Goal: Task Accomplishment & Management: Manage account settings

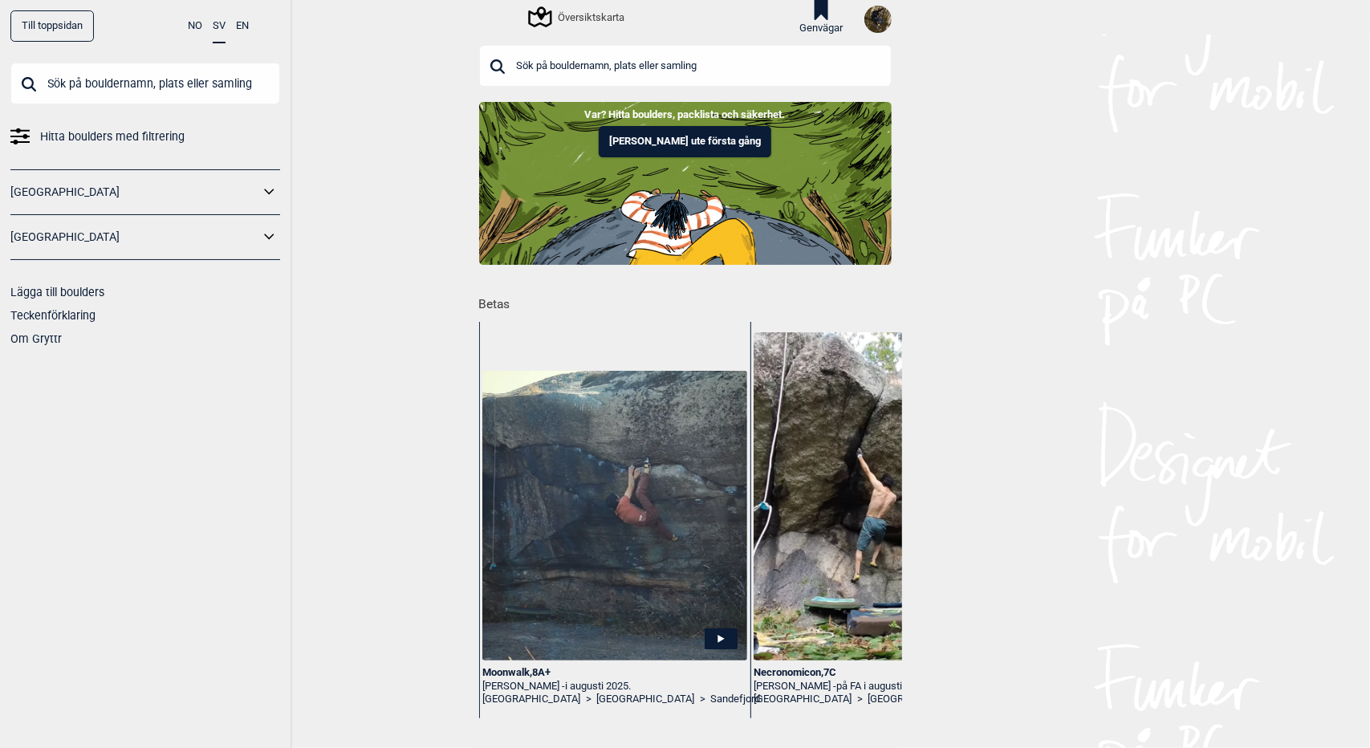
click at [876, 19] on img at bounding box center [877, 19] width 27 height 27
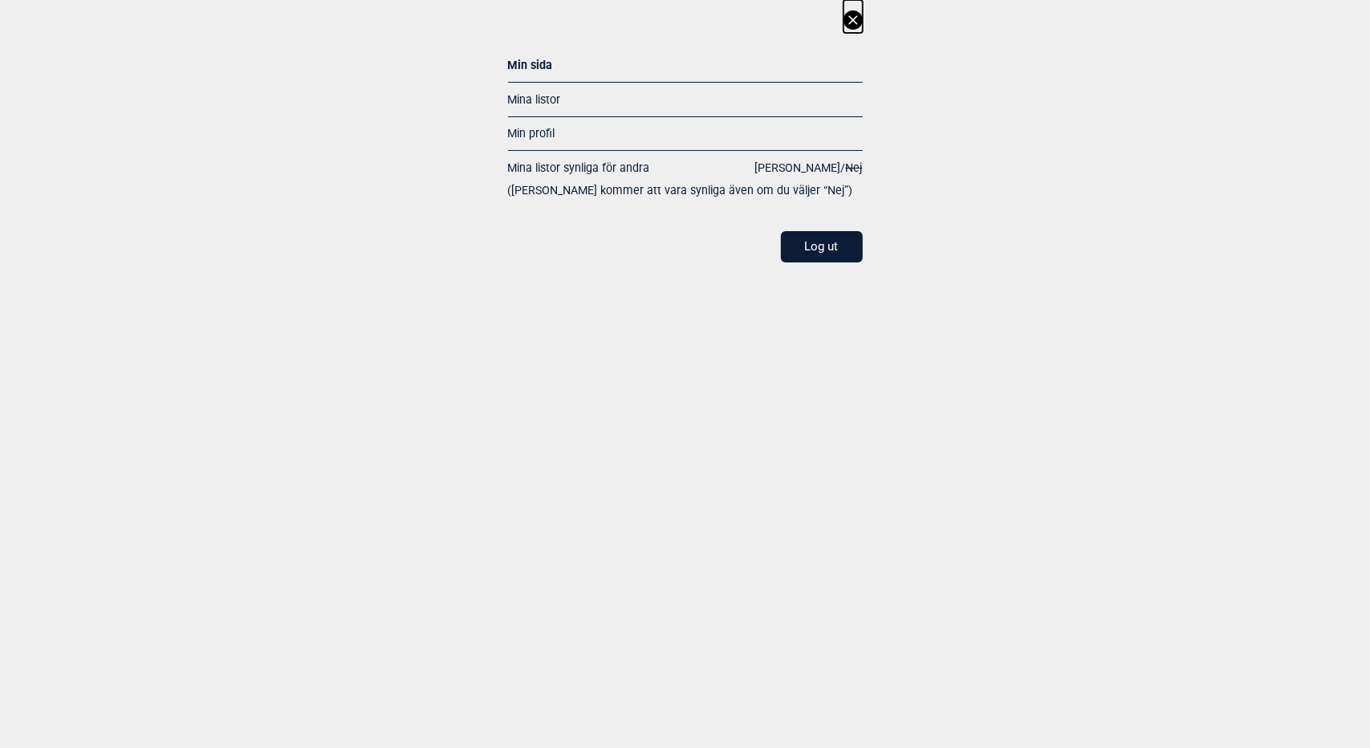
click at [851, 19] on icon at bounding box center [852, 19] width 19 height 19
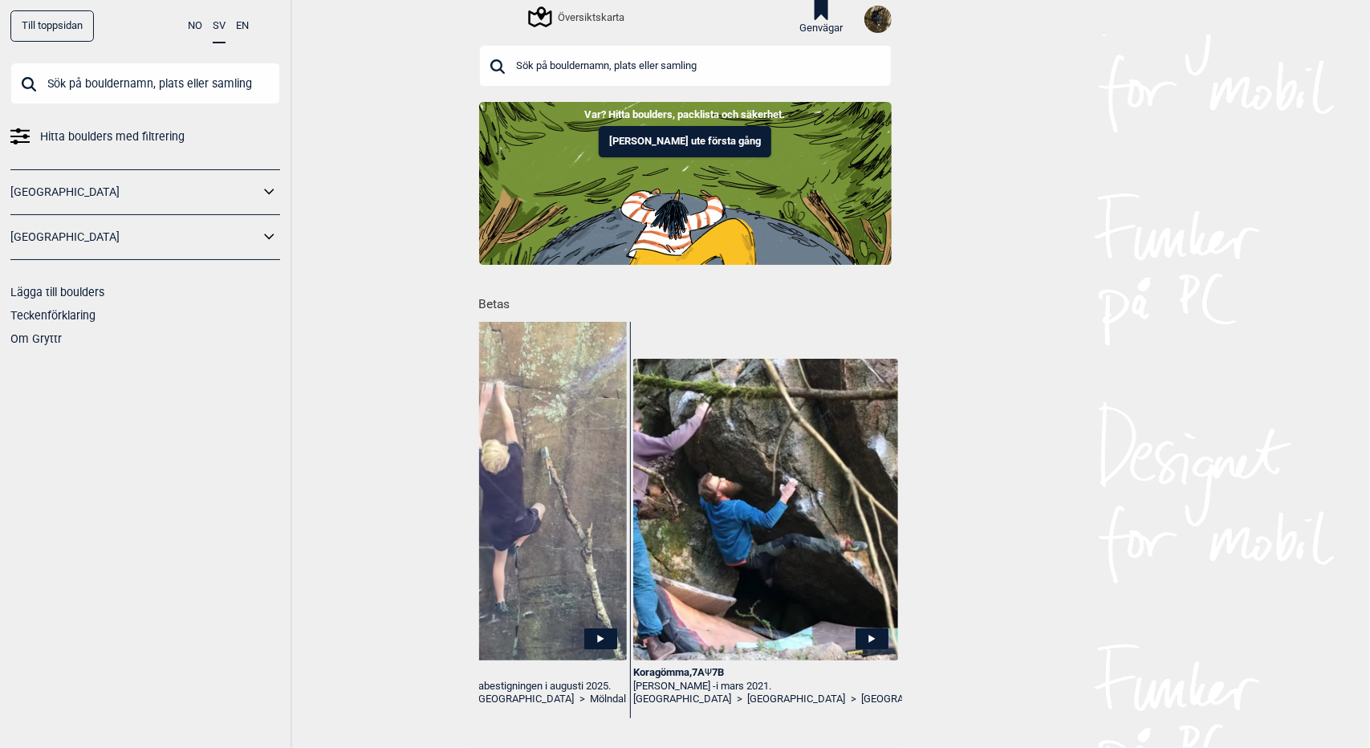
scroll to position [0, 935]
click at [876, 22] on img at bounding box center [877, 19] width 27 height 27
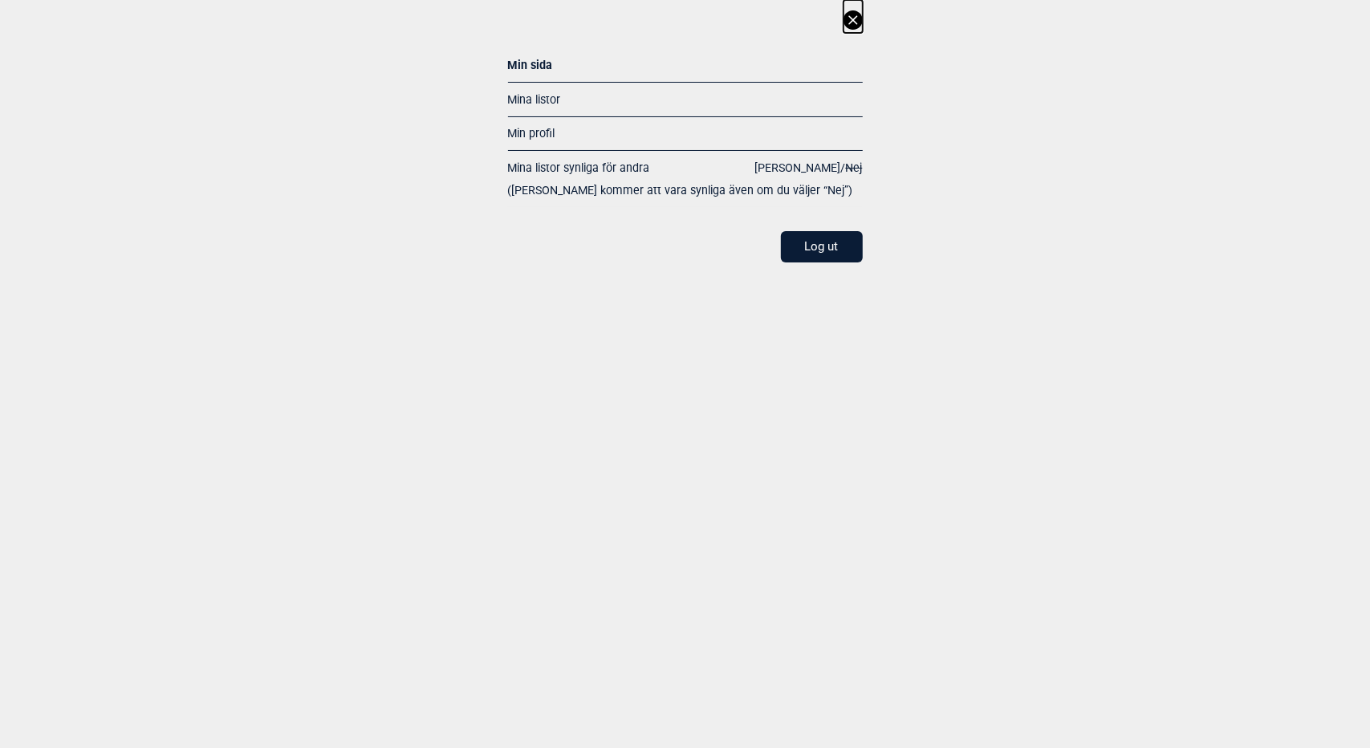
click at [522, 97] on link "Mina listor" at bounding box center [534, 99] width 53 height 13
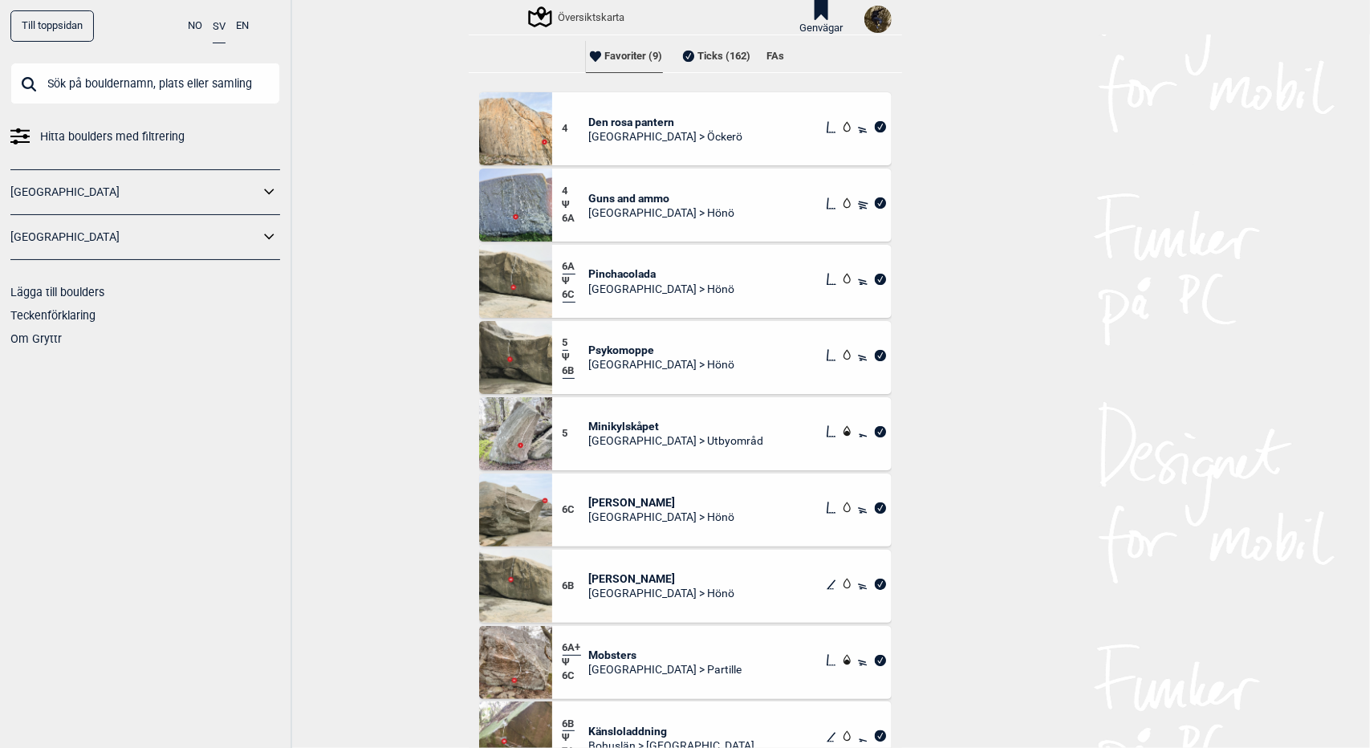
click at [717, 47] on li "Ticks (162)" at bounding box center [715, 56] width 72 height 32
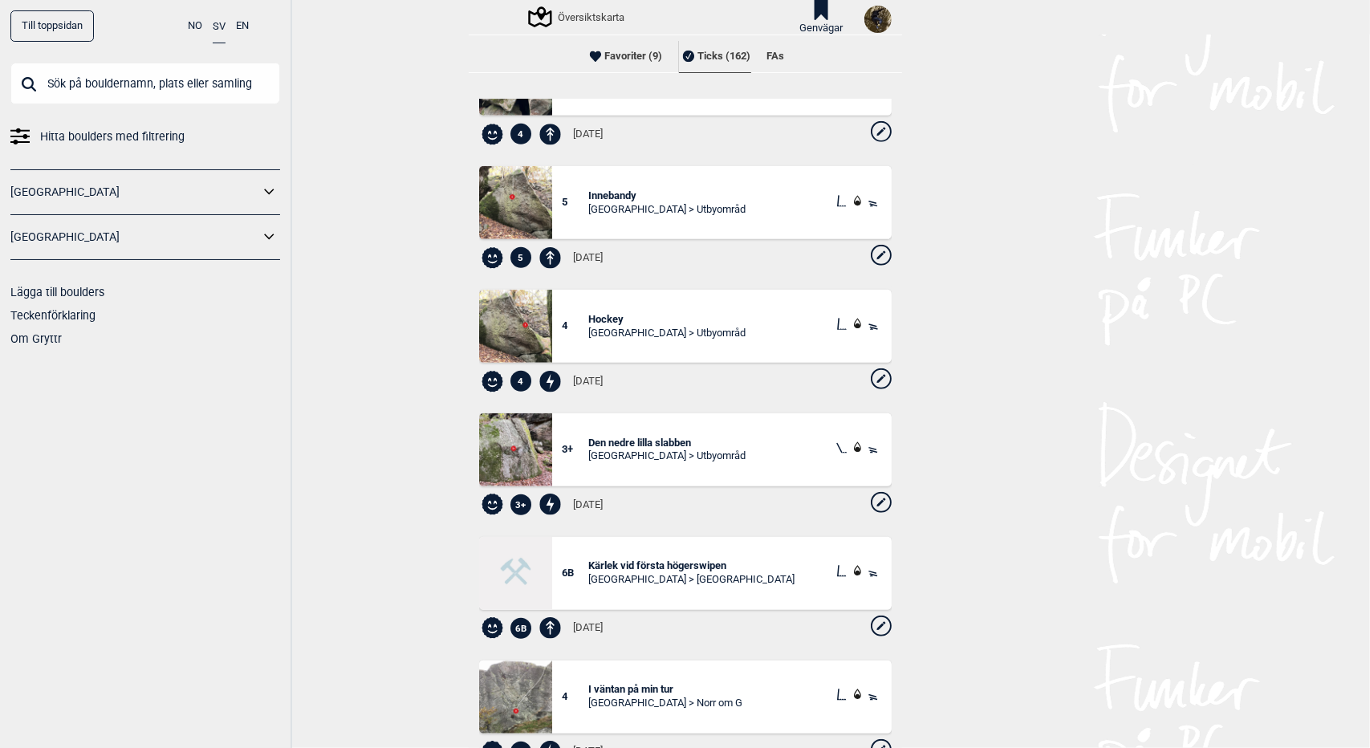
scroll to position [630, 0]
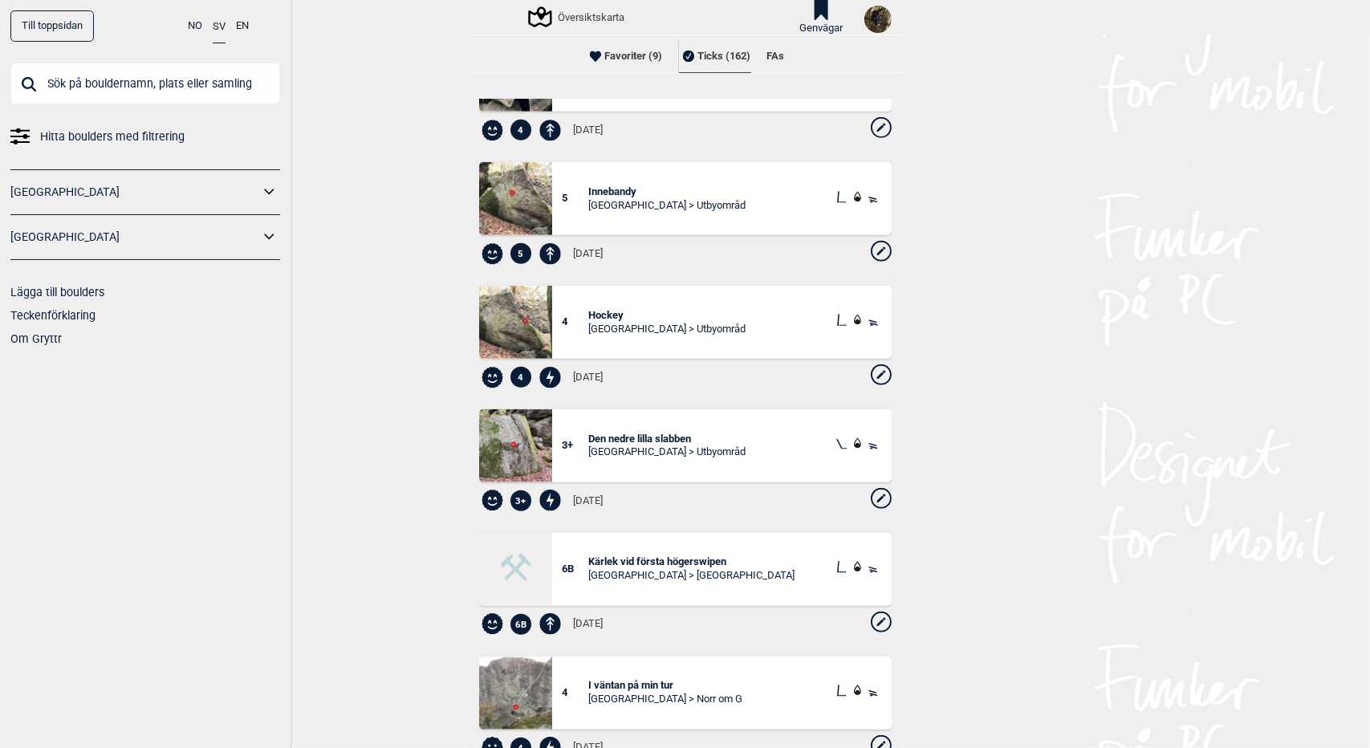
click at [871, 380] on icon at bounding box center [881, 374] width 21 height 21
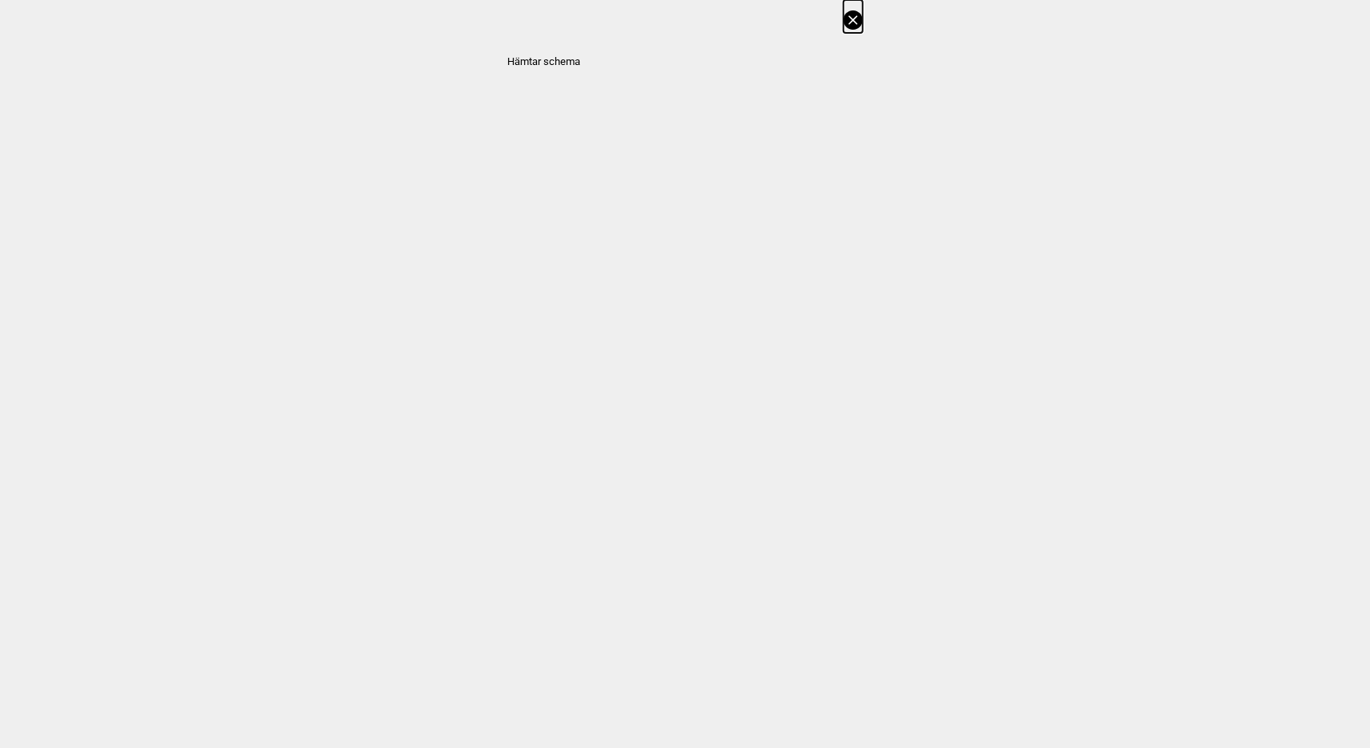
select select "61"
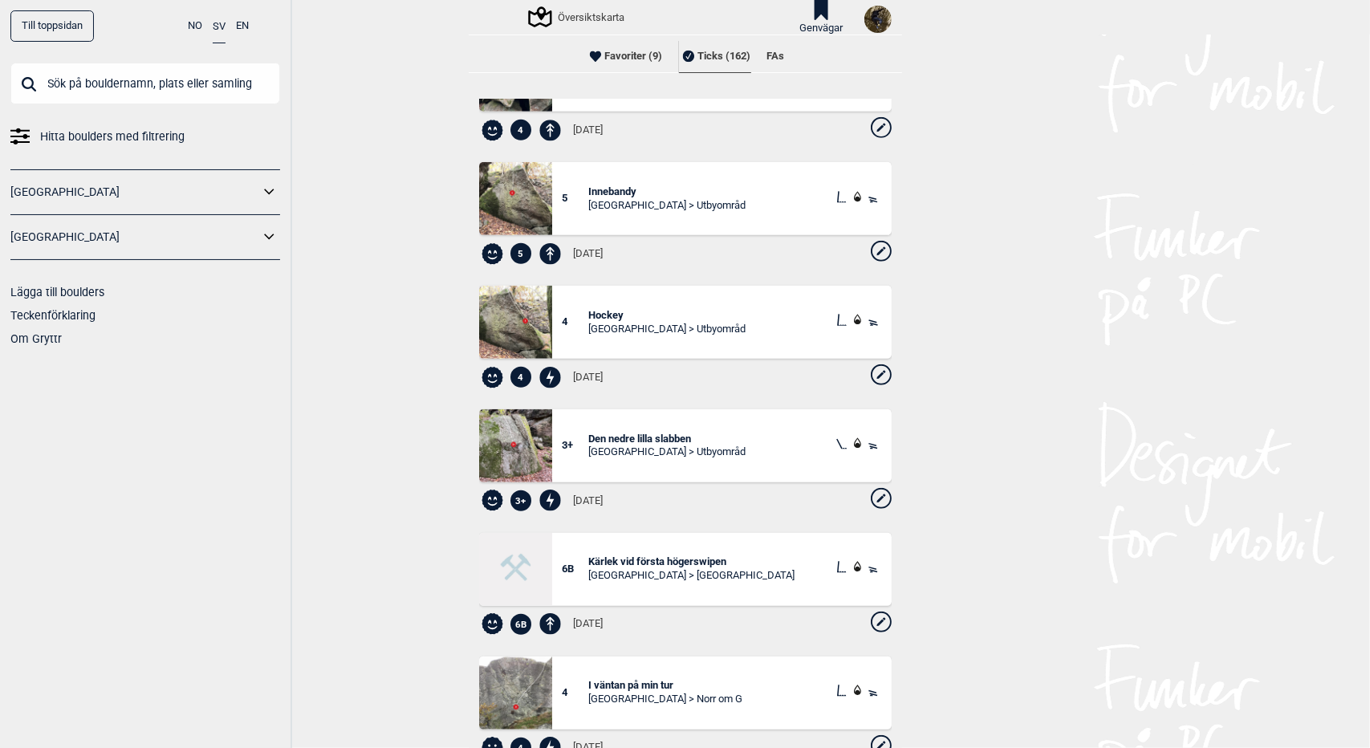
click at [871, 380] on icon at bounding box center [881, 374] width 21 height 21
click at [871, 368] on icon at bounding box center [881, 374] width 21 height 21
click at [849, 375] on div "4 2025.08.10" at bounding box center [685, 375] width 412 height 32
click at [871, 375] on icon at bounding box center [881, 374] width 21 height 21
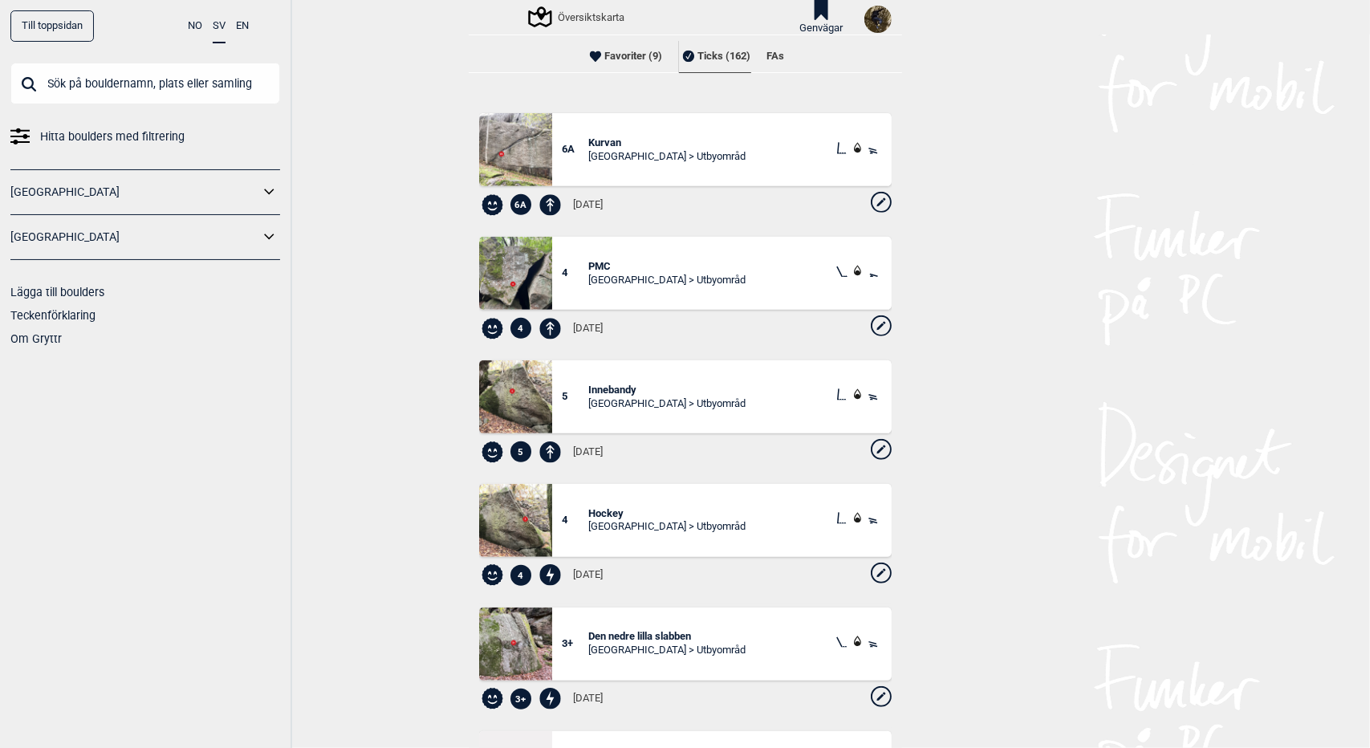
scroll to position [457, 0]
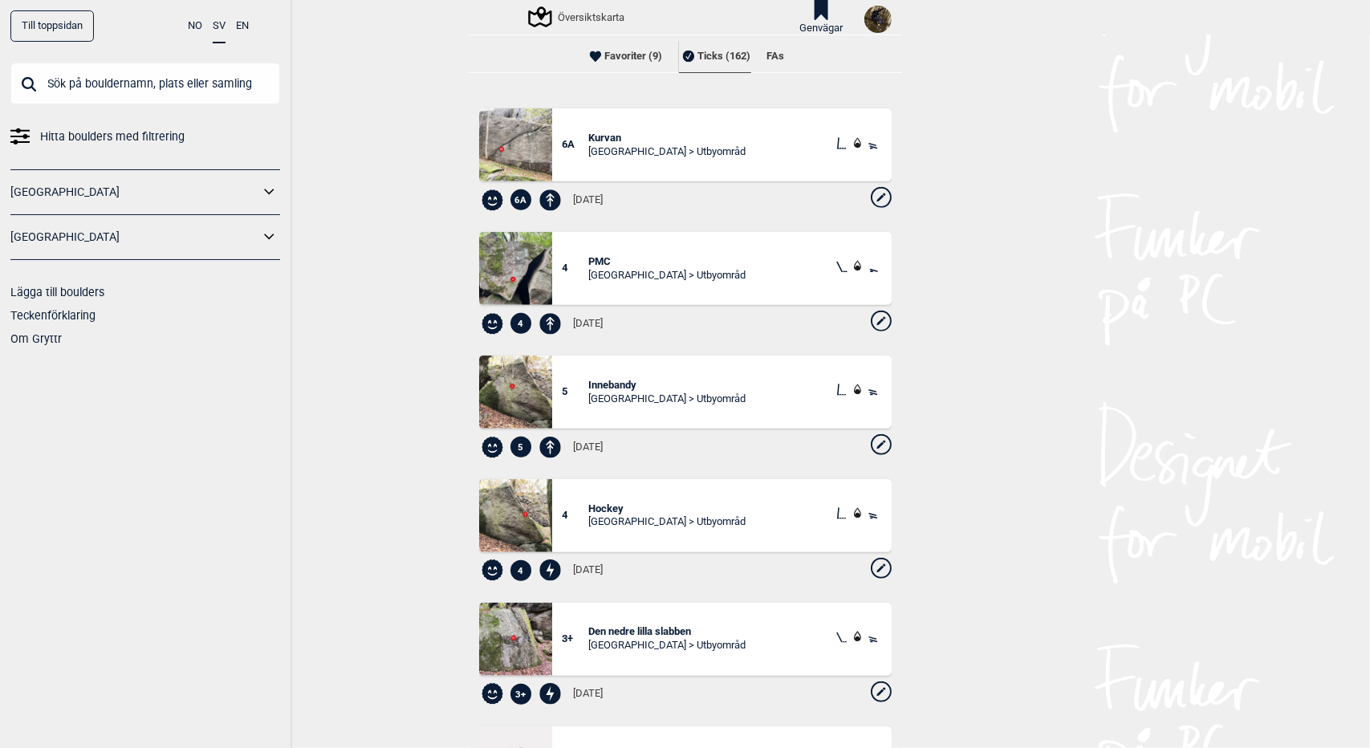
click at [871, 319] on icon at bounding box center [881, 321] width 21 height 21
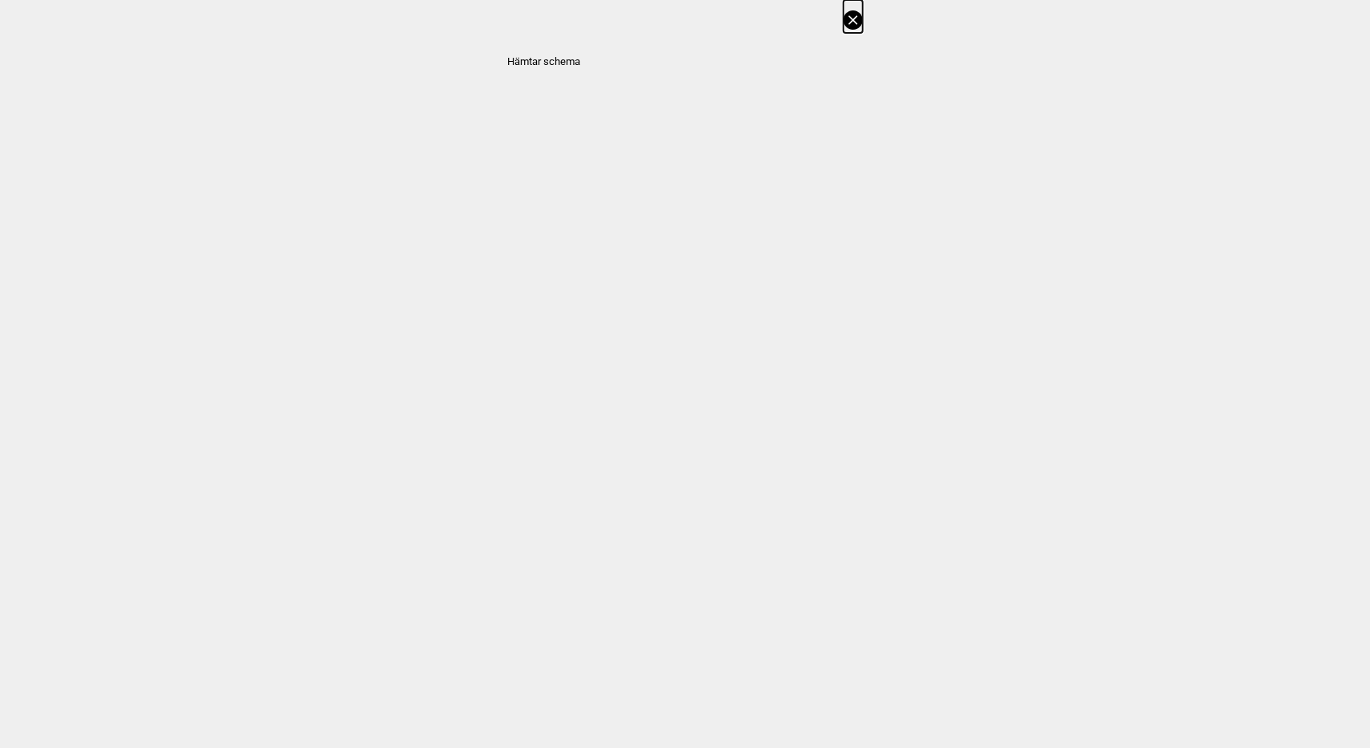
select select "61"
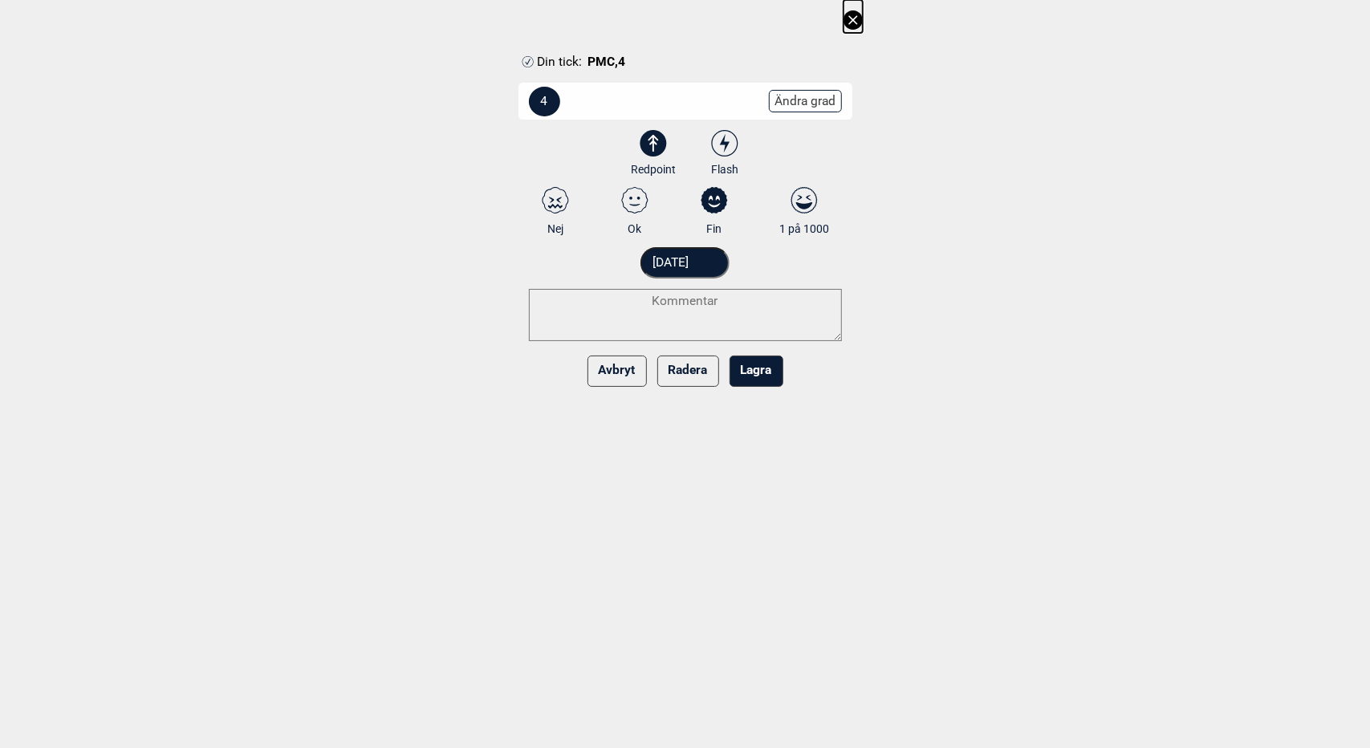
click at [638, 197] on icon at bounding box center [634, 202] width 10 height 10
click at [638, 206] on input "Ok" at bounding box center [634, 211] width 10 height 10
radio input "true"
click at [754, 379] on button "Lagra" at bounding box center [756, 371] width 54 height 31
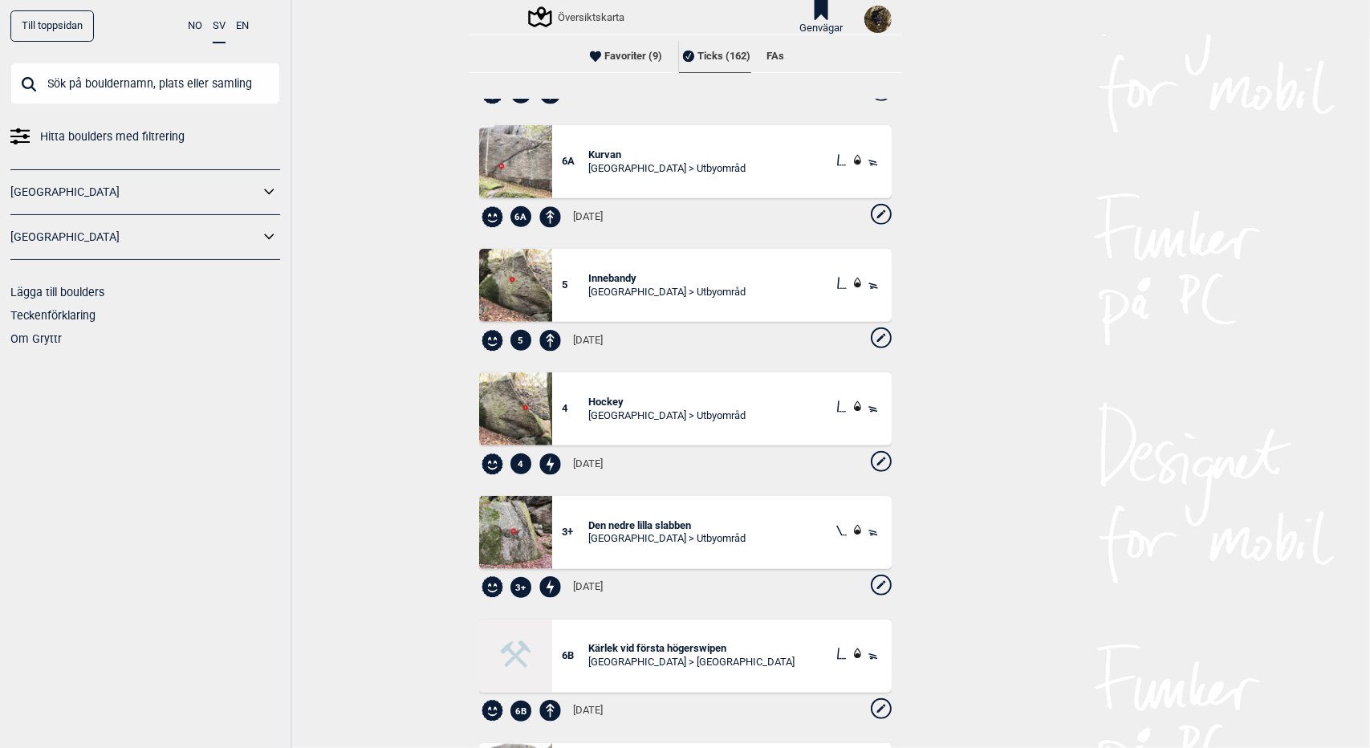
scroll to position [555, 0]
click at [871, 461] on icon at bounding box center [881, 460] width 21 height 21
select select "61"
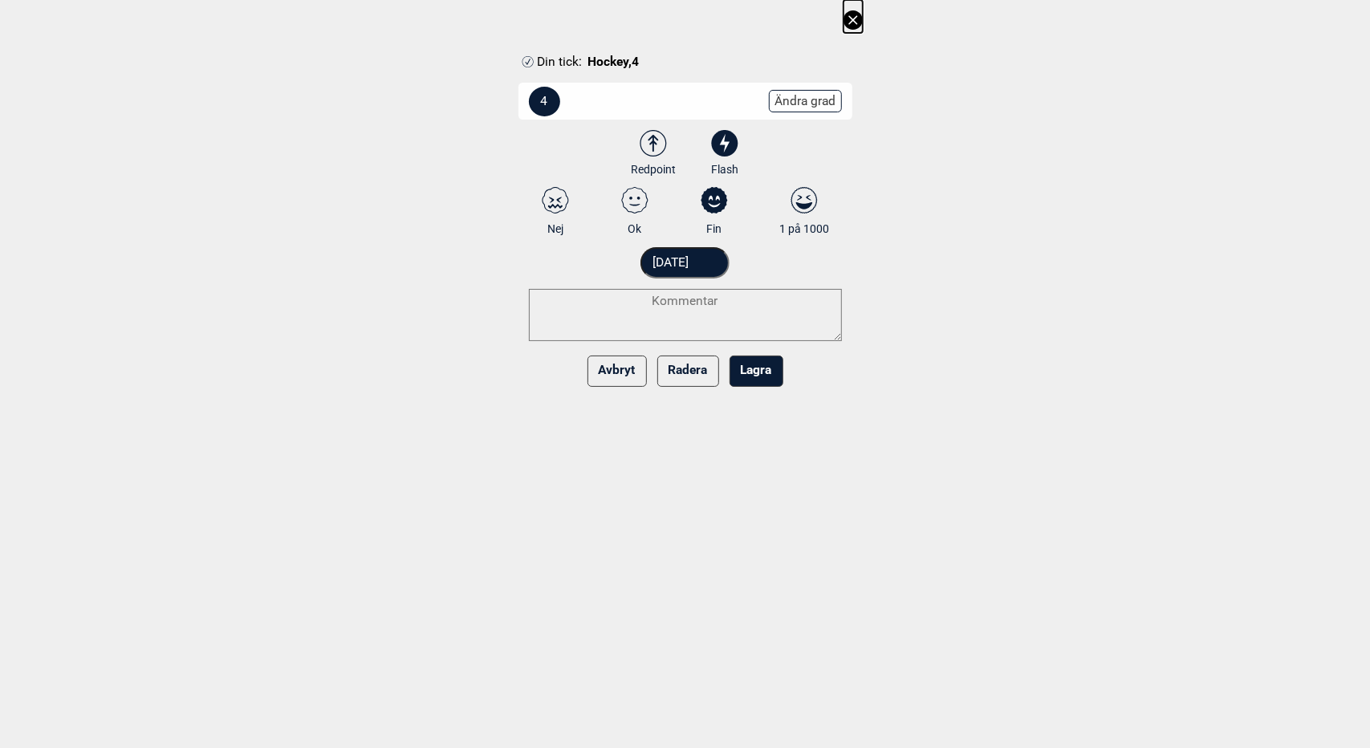
click at [635, 197] on icon at bounding box center [634, 200] width 29 height 26
click at [635, 206] on input "Ok" at bounding box center [634, 211] width 10 height 10
radio input "true"
click at [761, 372] on button "Lagra" at bounding box center [756, 371] width 54 height 31
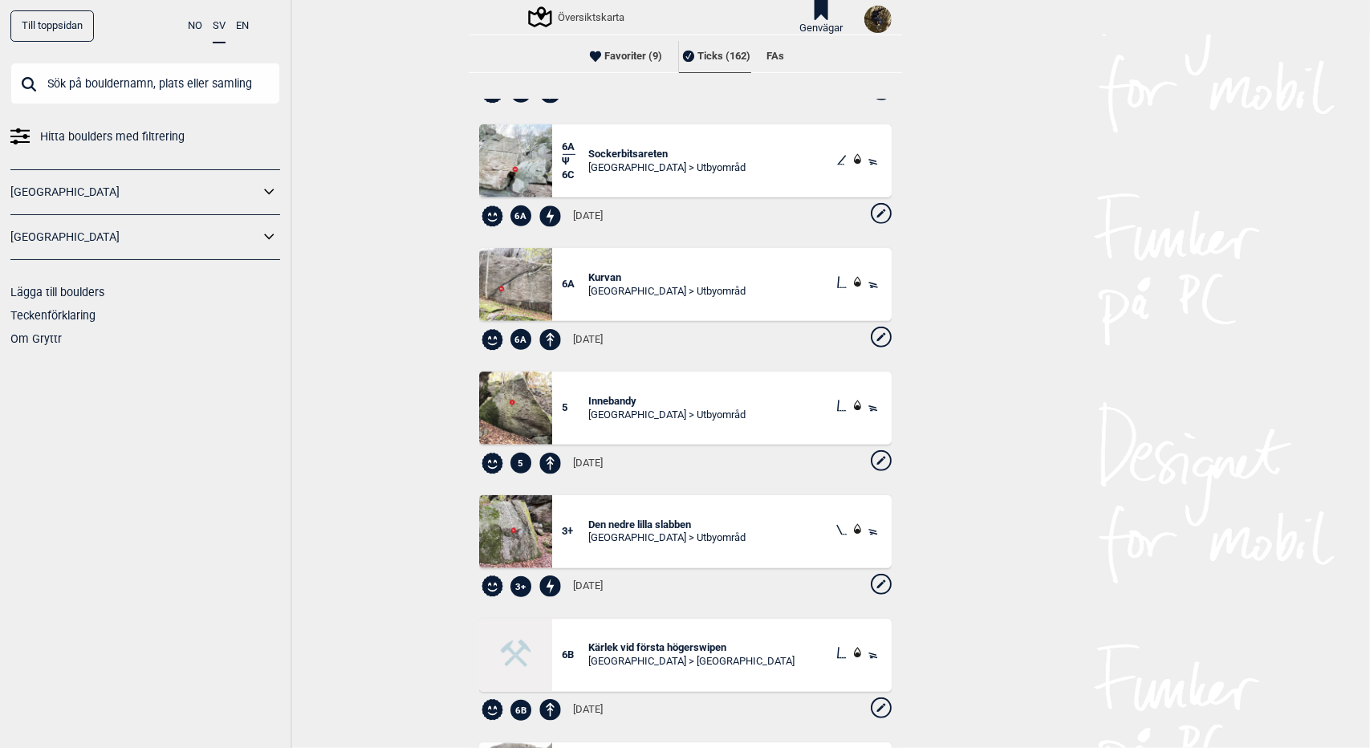
click at [876, 585] on icon at bounding box center [879, 584] width 7 height 7
select select "4245"
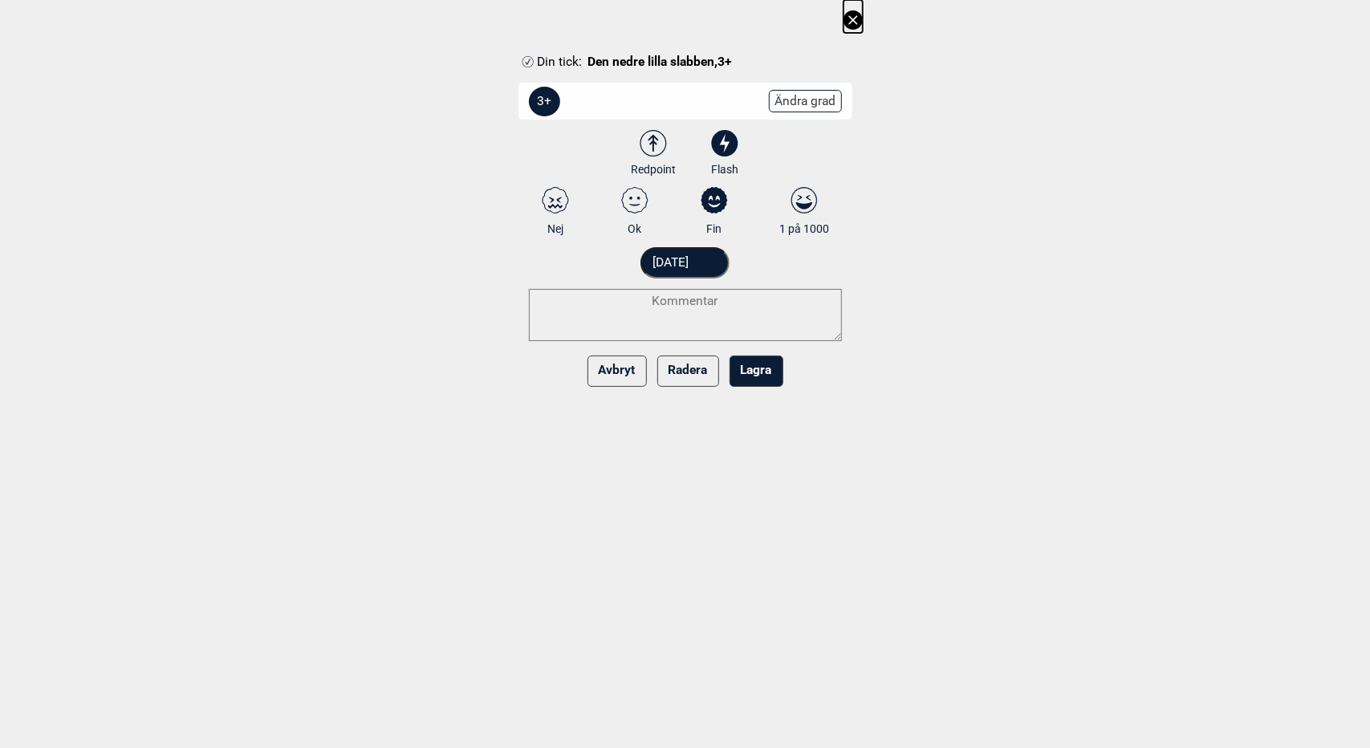
click at [650, 211] on label "Ok" at bounding box center [634, 211] width 53 height 49
click at [640, 211] on input "Ok" at bounding box center [634, 211] width 10 height 10
radio input "true"
click at [764, 367] on button "Lagra" at bounding box center [756, 371] width 54 height 31
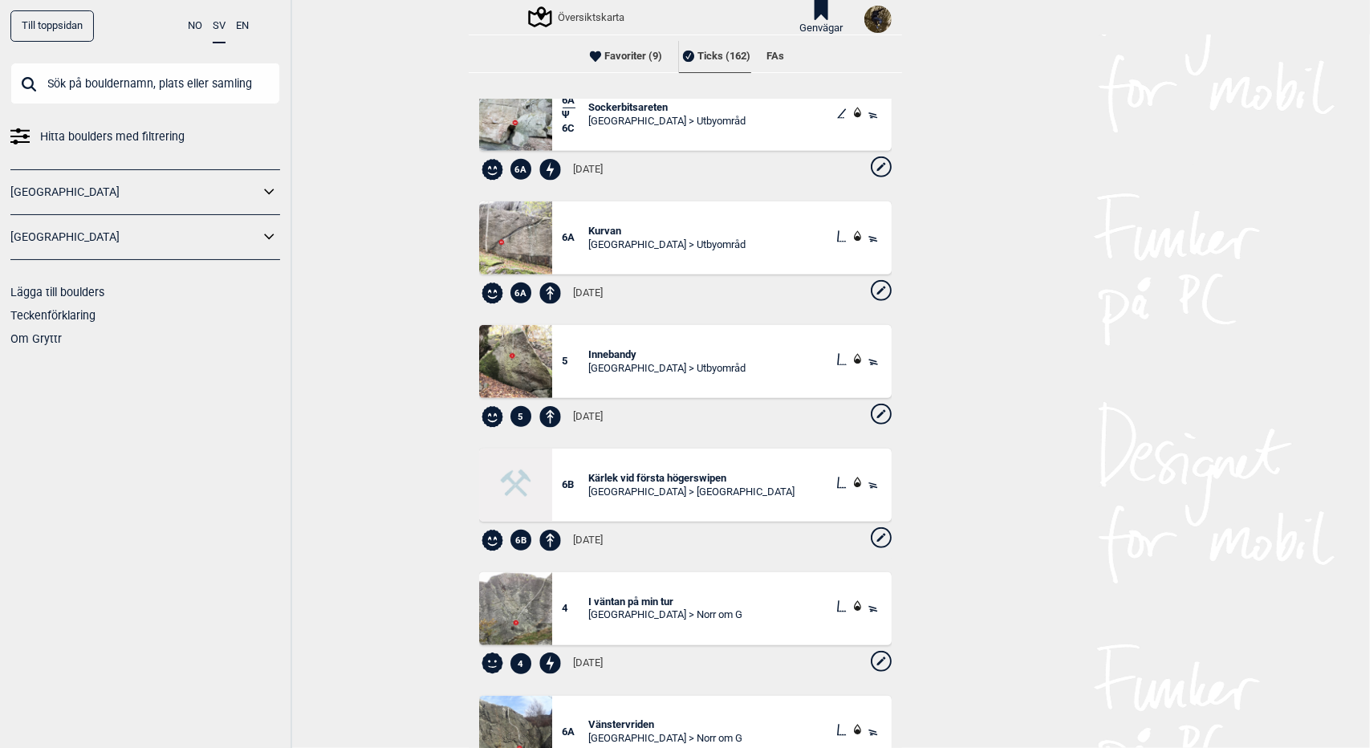
scroll to position [751, 0]
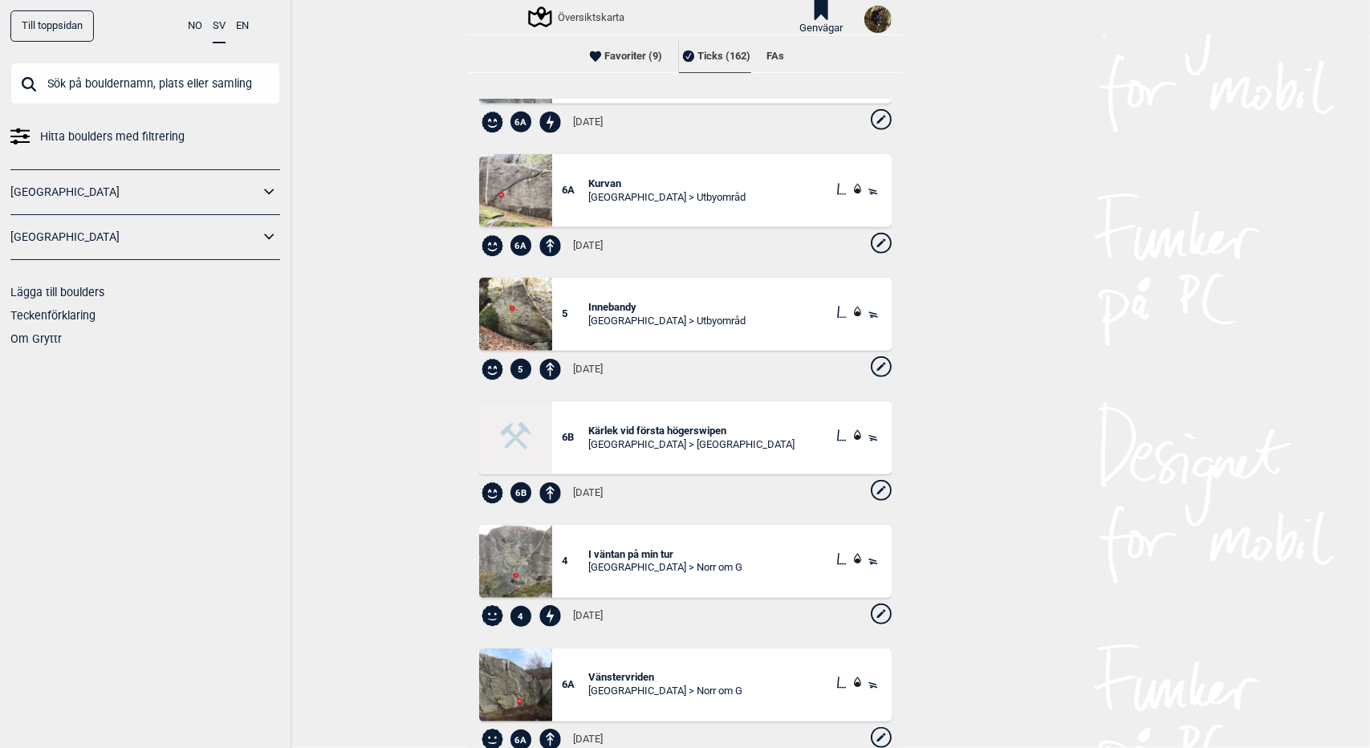
click at [594, 182] on span "Kurvan" at bounding box center [666, 184] width 157 height 14
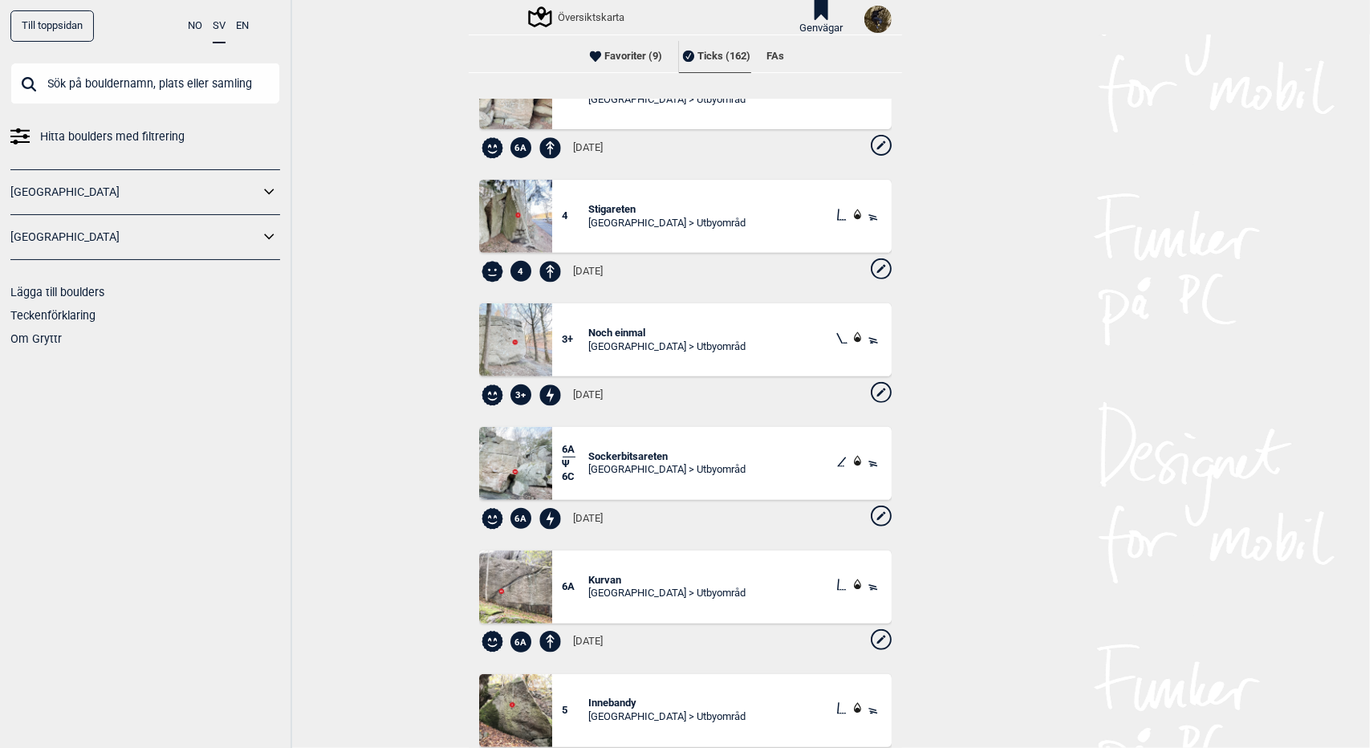
scroll to position [387, 0]
click at [615, 452] on span "Sockerbitsareten" at bounding box center [666, 456] width 157 height 14
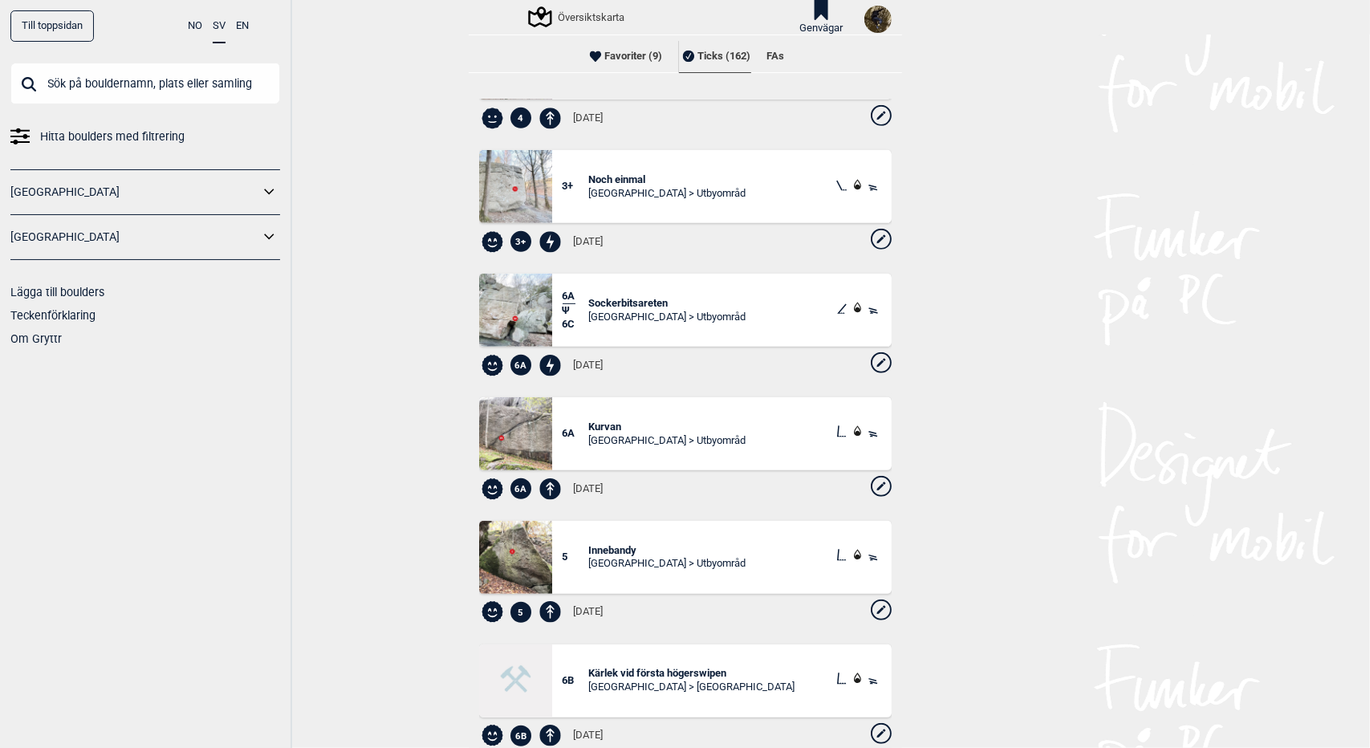
scroll to position [509, 0]
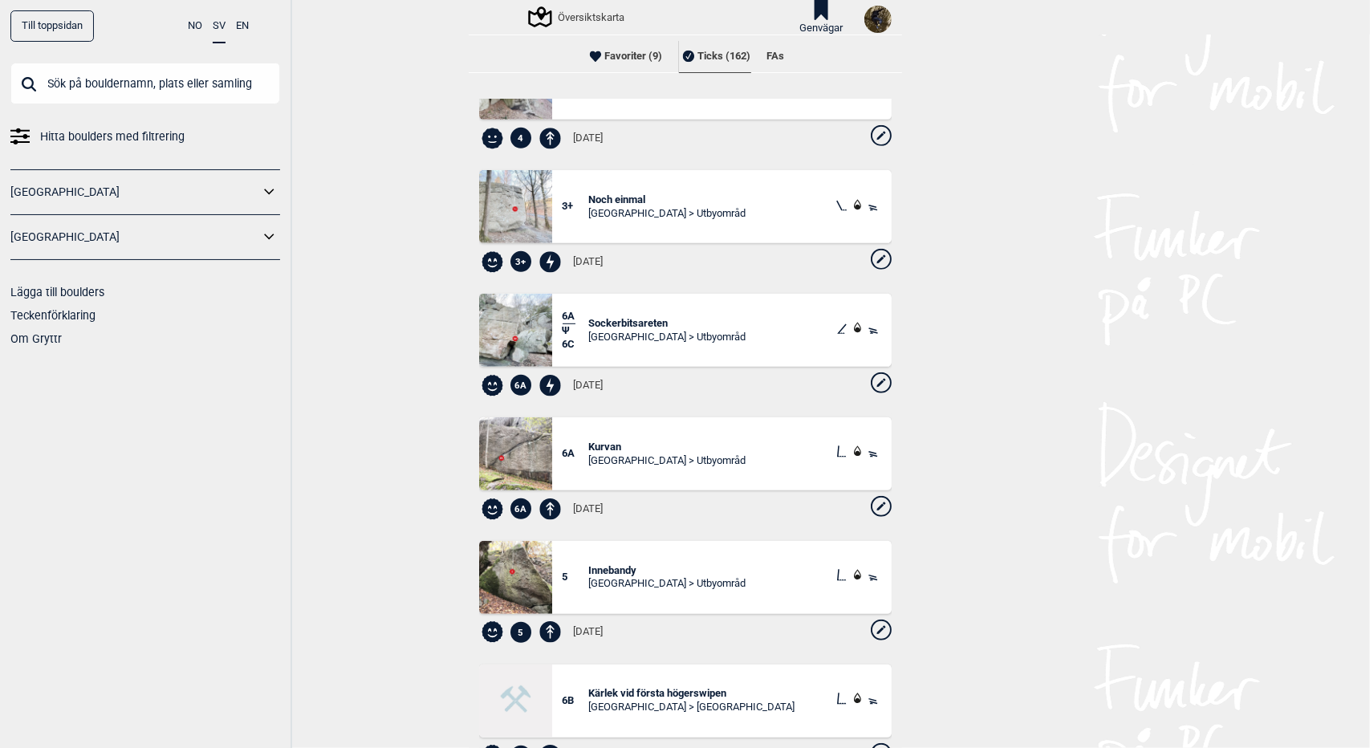
click at [876, 506] on icon at bounding box center [879, 507] width 7 height 7
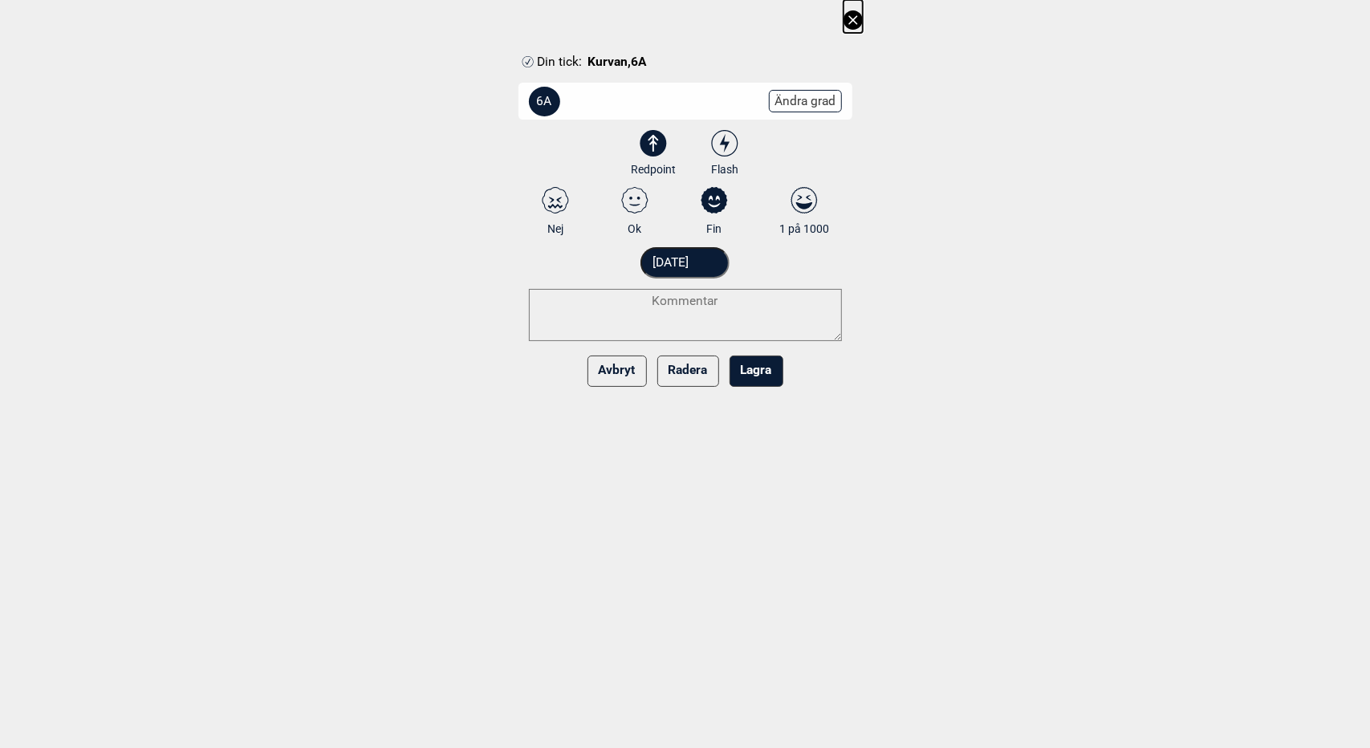
click at [817, 95] on select "3 3+ 4 4+ 5 5+ 6A 6A+ 6B 6B+ 6C 6C+ 7A 7A+ 7B 7B+ 7C 7C+ 8A 8A+ 8B 8B+" at bounding box center [696, 104] width 334 height 42
select select "63"
click at [529, 83] on select "3 3+ 4 4+ 5 5+ 6A 6A+ 6B 6B+ 6C 6C+ 7A 7A+ 7B 7B+ 7C 7C+ 8A 8A+ 8B 8B+" at bounding box center [696, 104] width 334 height 42
click at [750, 375] on button "Lagra" at bounding box center [756, 371] width 54 height 31
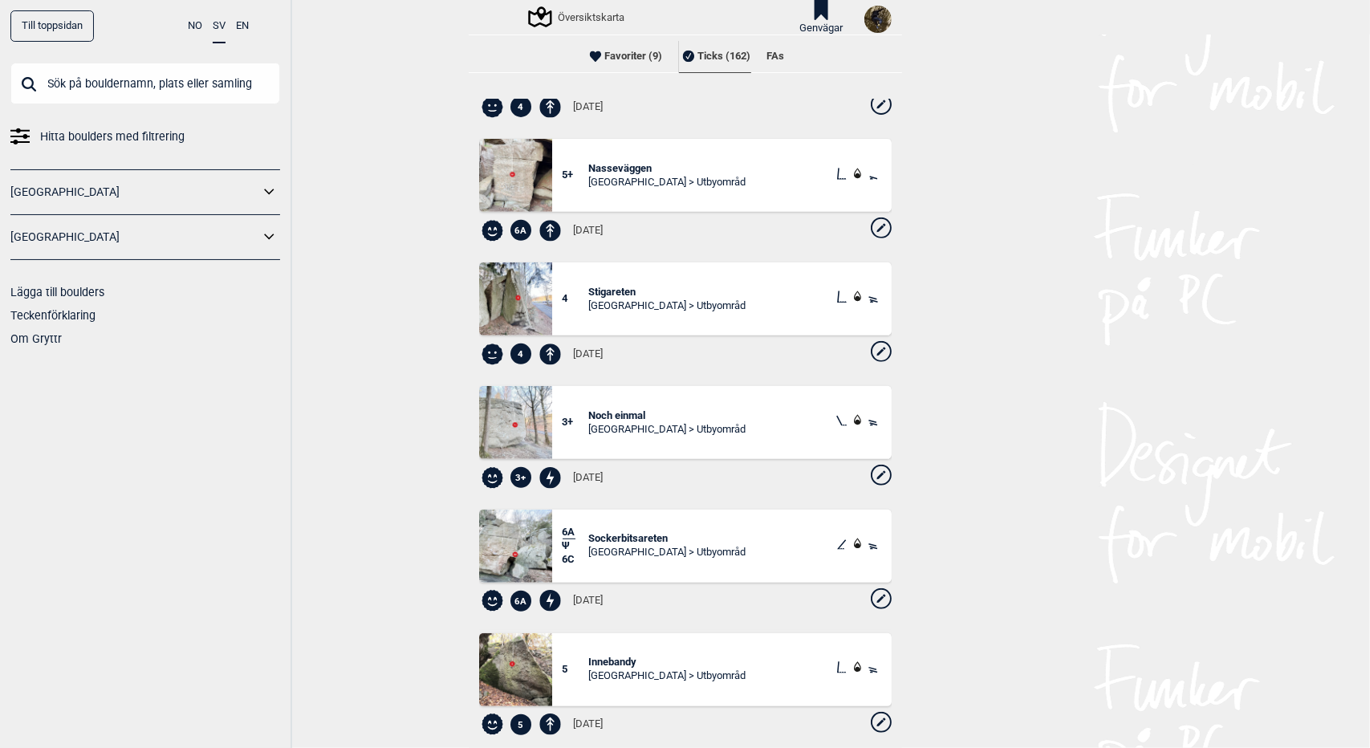
scroll to position [408, 0]
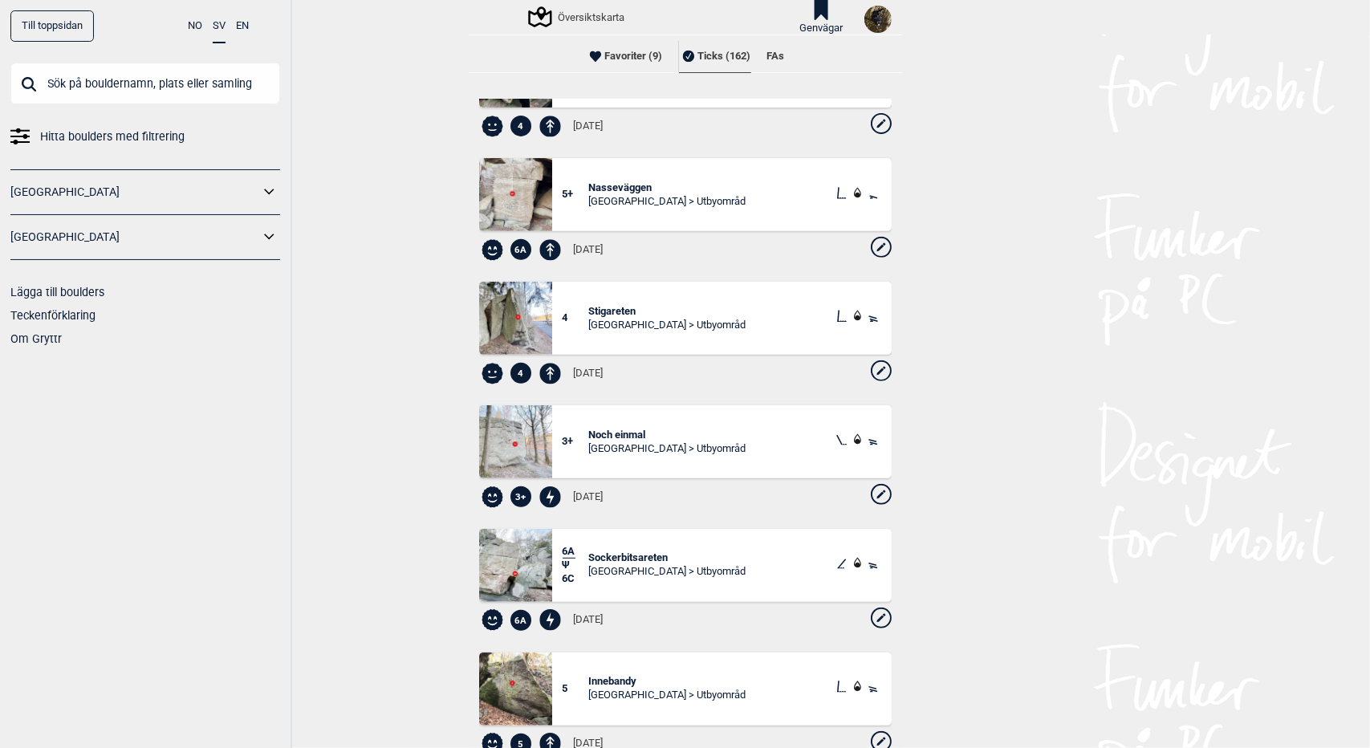
click at [610, 309] on span "Stigareten" at bounding box center [666, 312] width 157 height 14
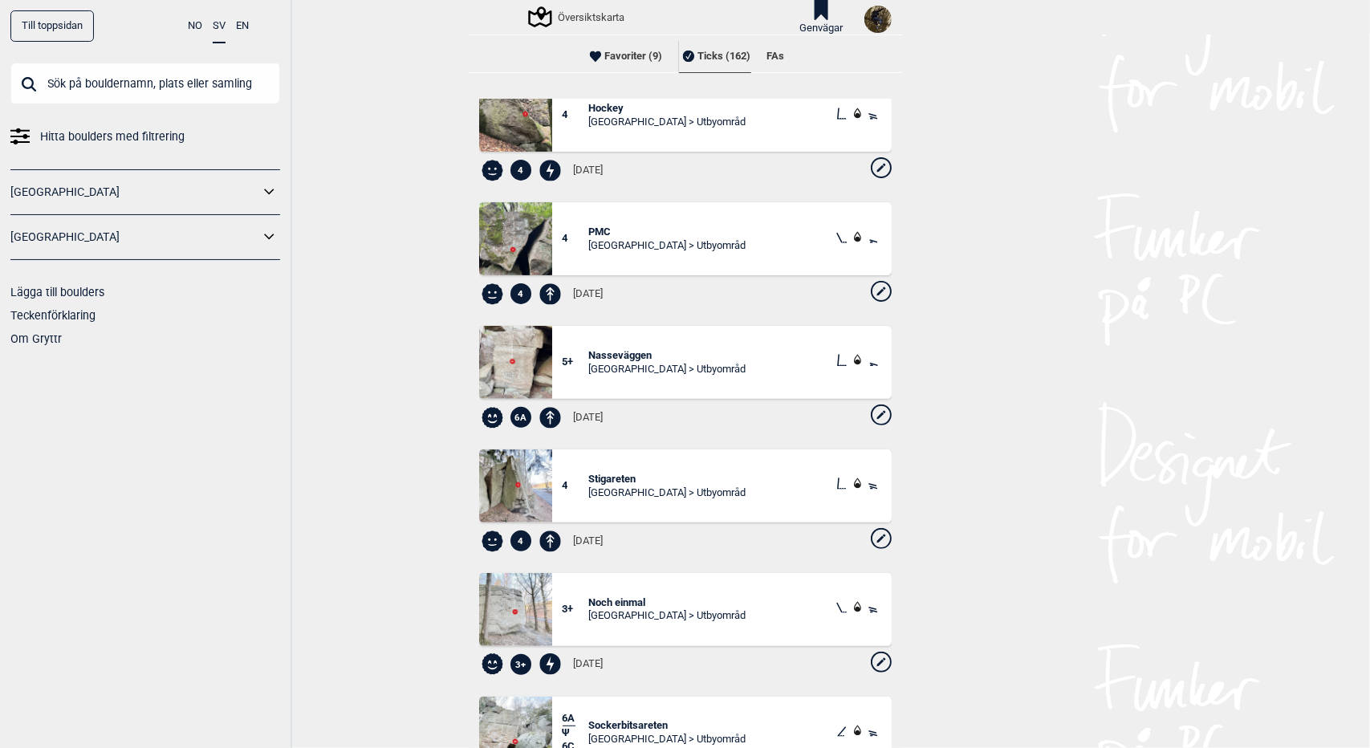
scroll to position [250, 0]
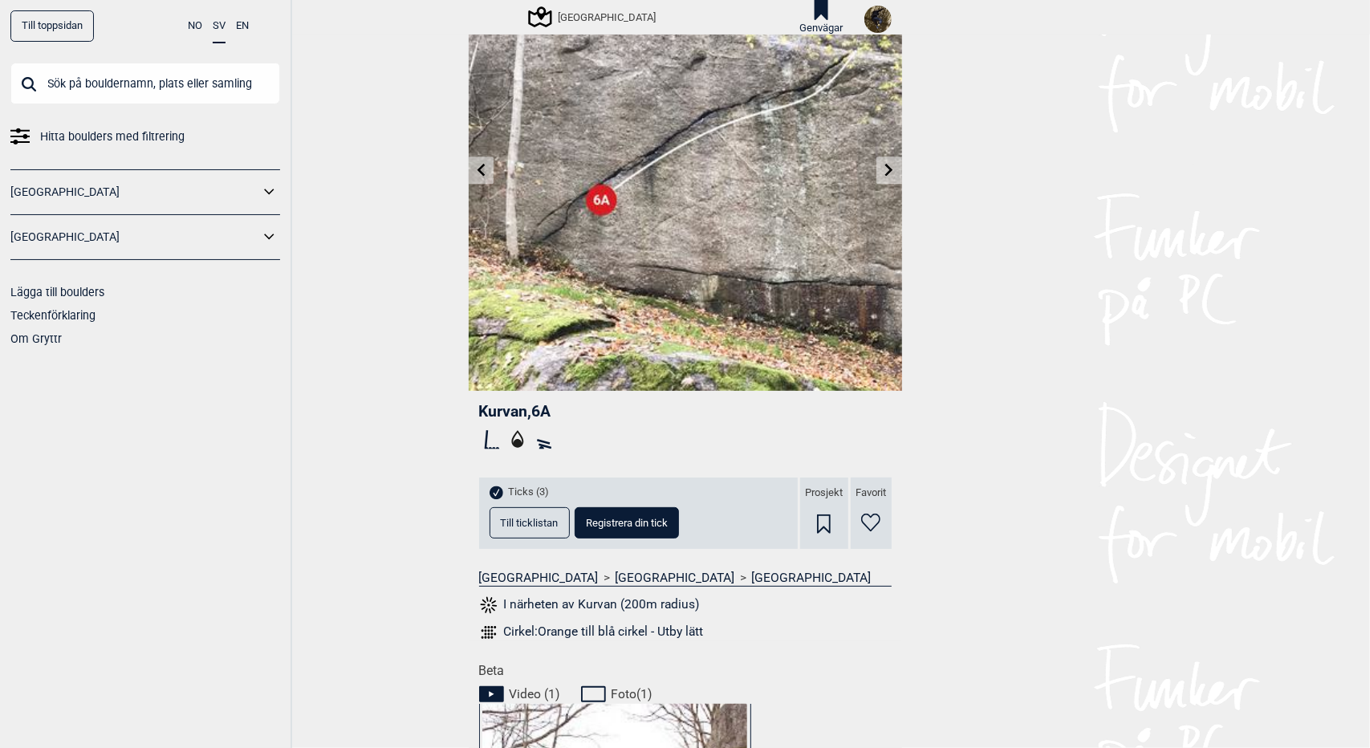
scroll to position [108, 0]
click at [531, 537] on div "Ticks (3) Till ticklistan Registrera din tick" at bounding box center [638, 512] width 319 height 71
click at [511, 518] on span "Till ticklistan" at bounding box center [530, 522] width 58 height 10
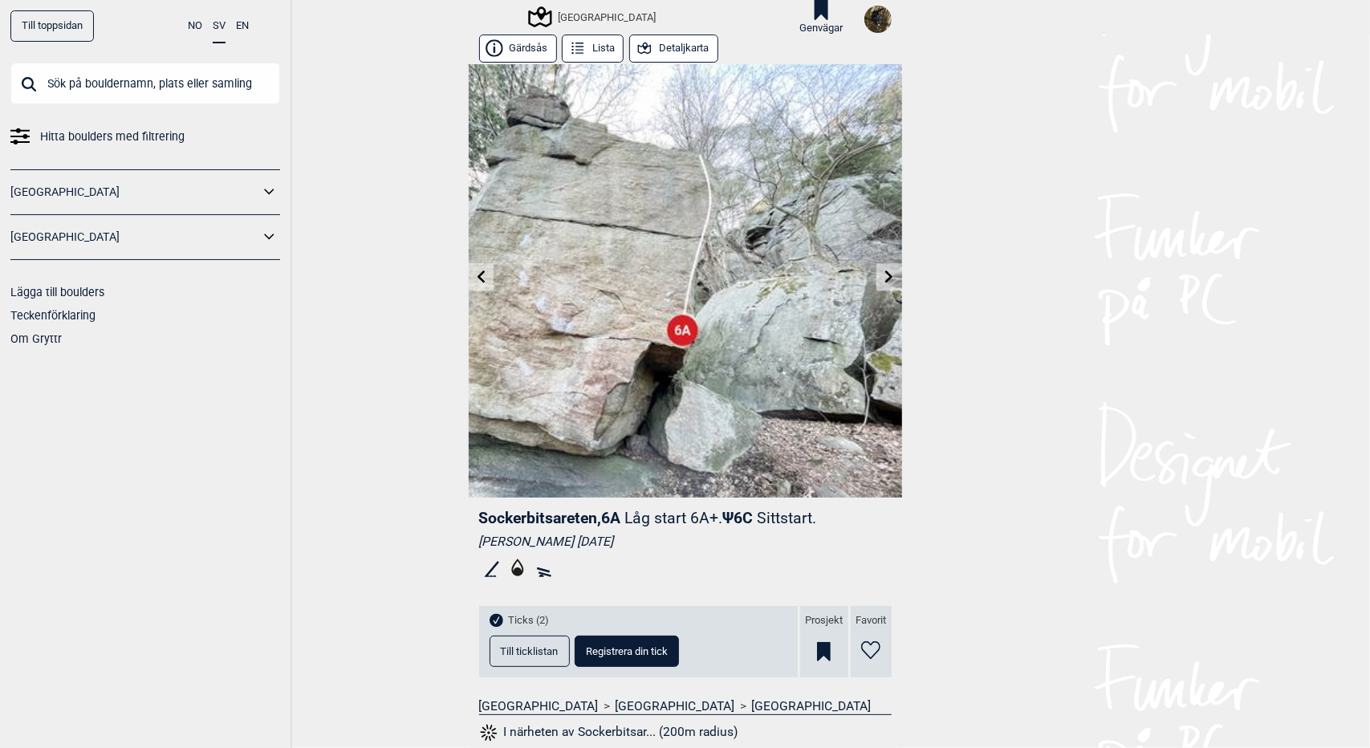
scroll to position [147, 0]
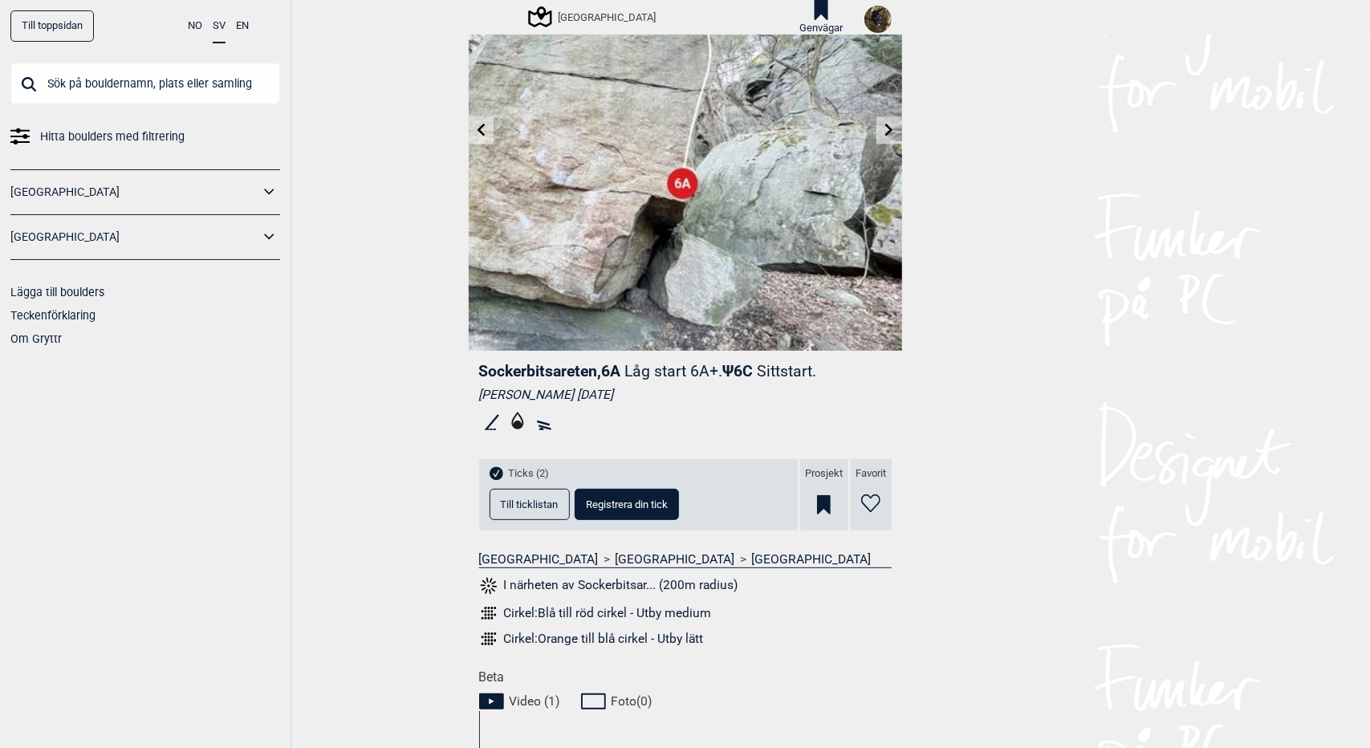
click at [509, 511] on button "Till ticklistan" at bounding box center [530, 504] width 80 height 31
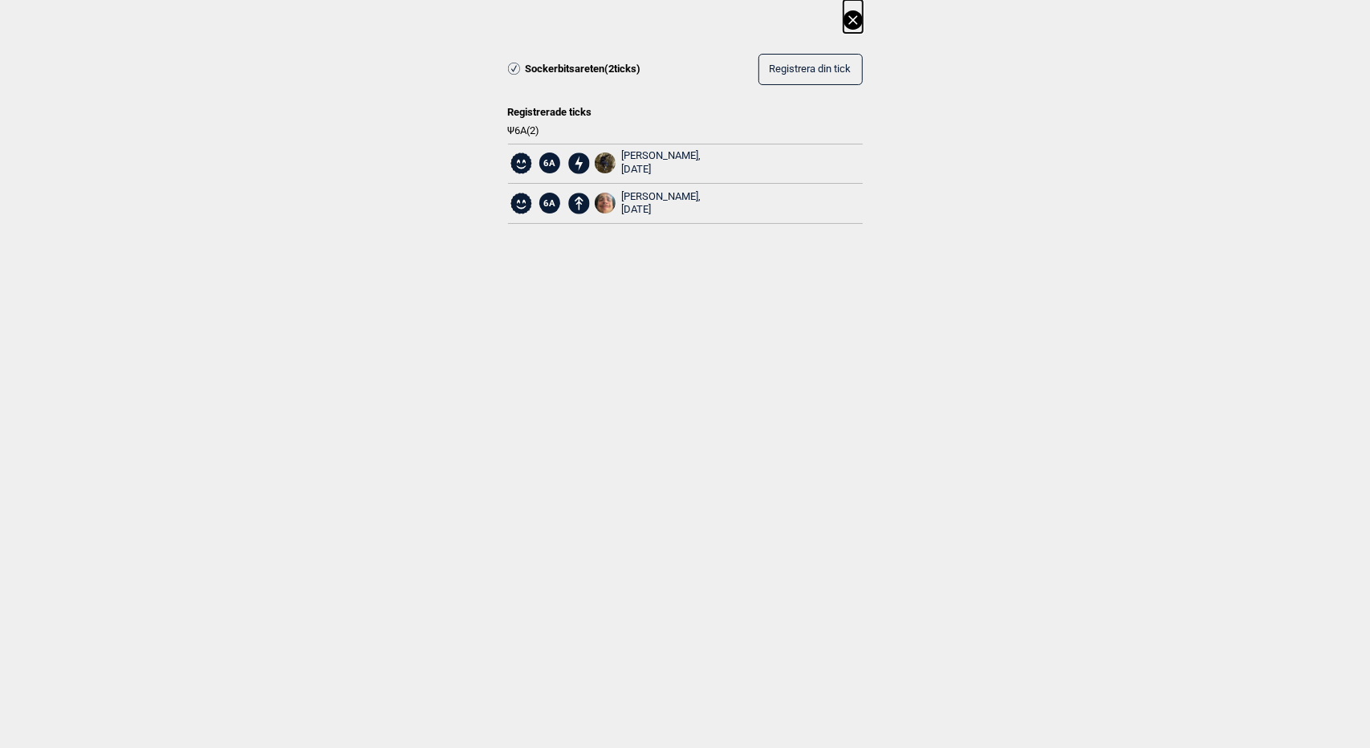
click at [851, 19] on icon at bounding box center [852, 19] width 9 height 9
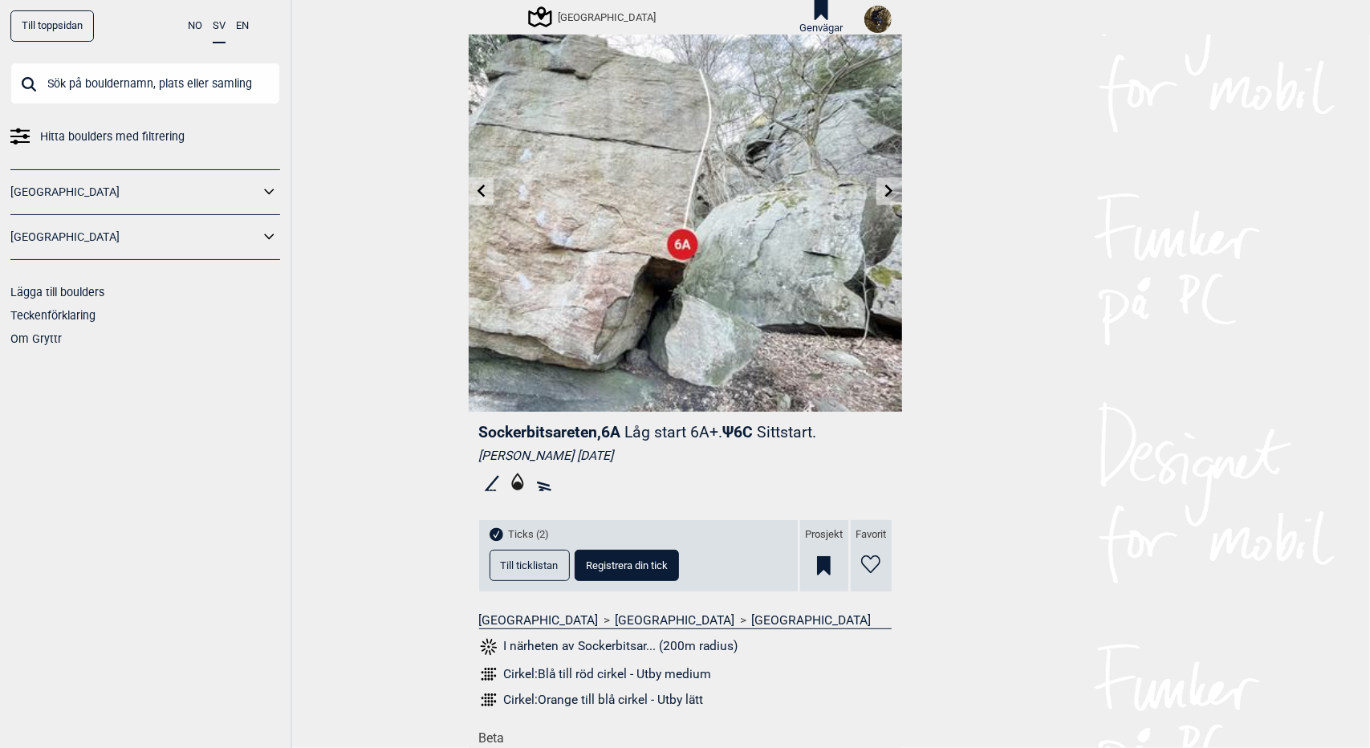
scroll to position [0, 0]
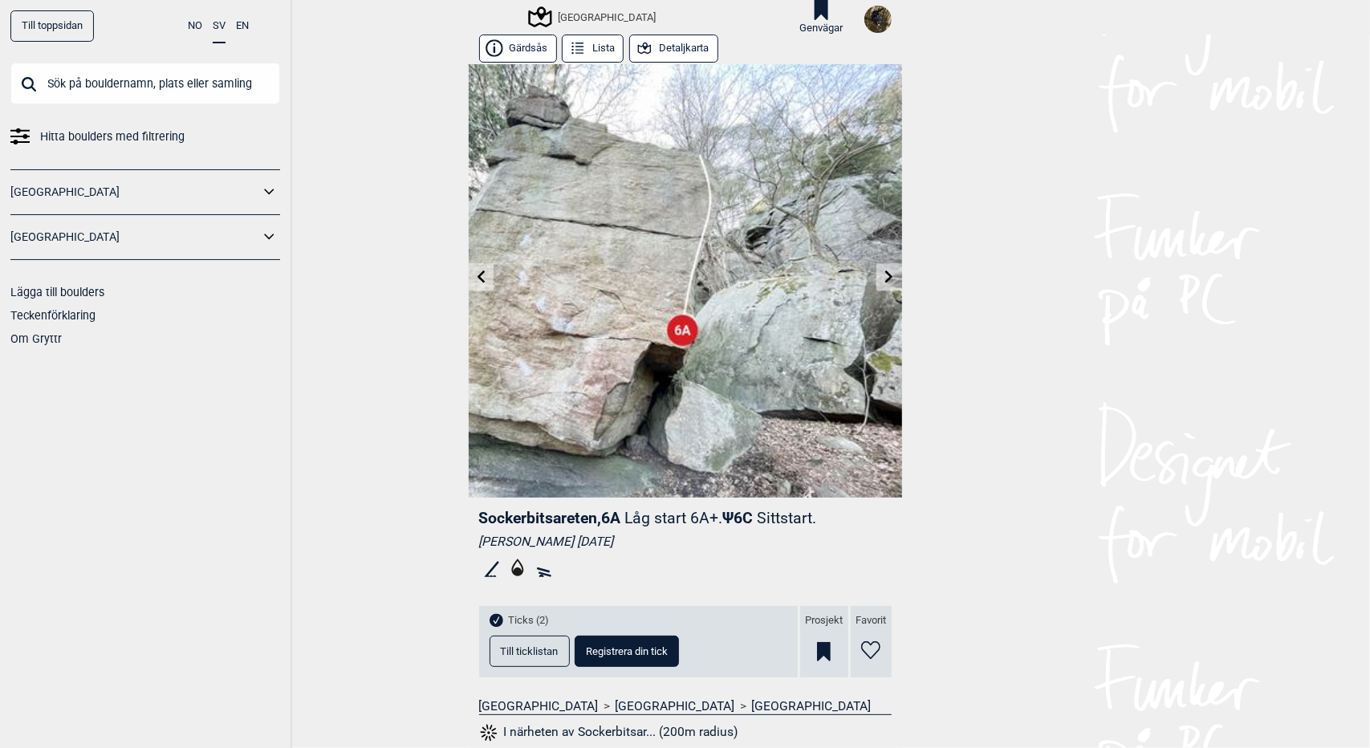
click at [660, 51] on button "Detaljkarta" at bounding box center [673, 49] width 89 height 28
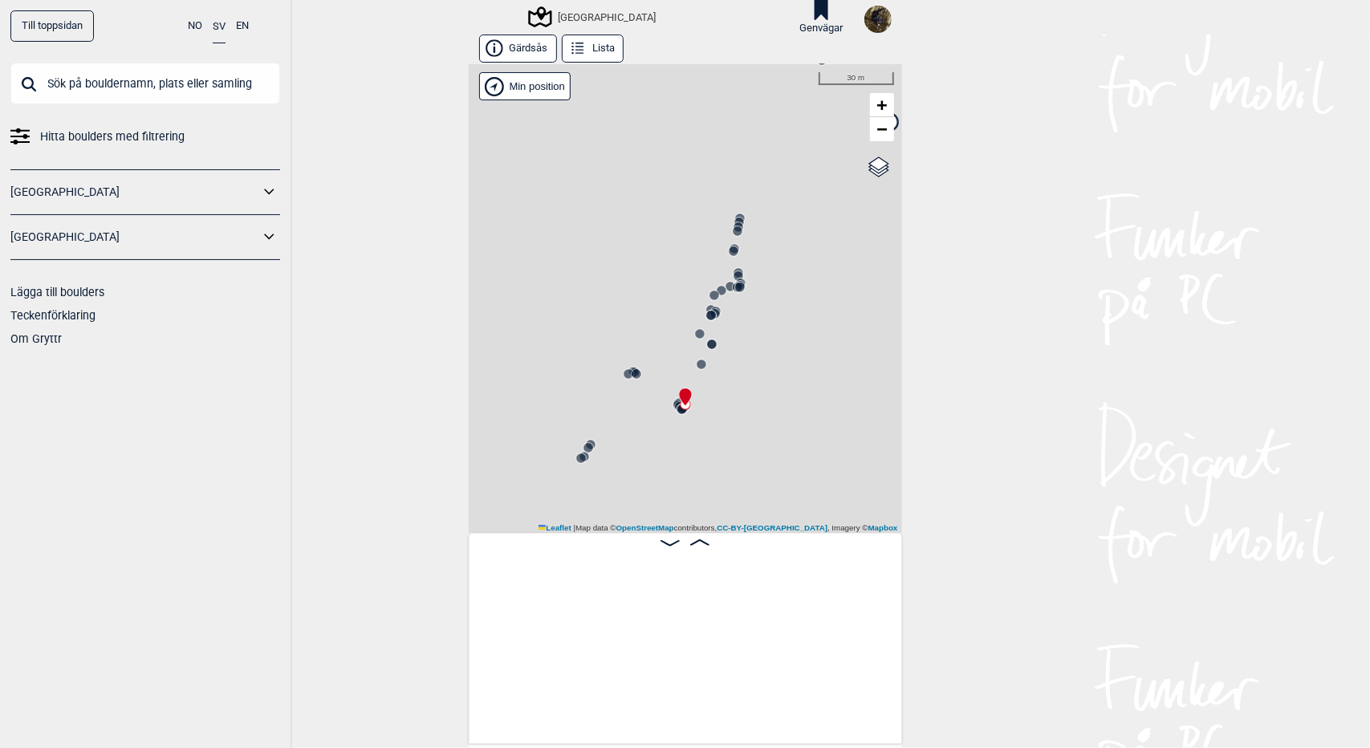
scroll to position [0, 3390]
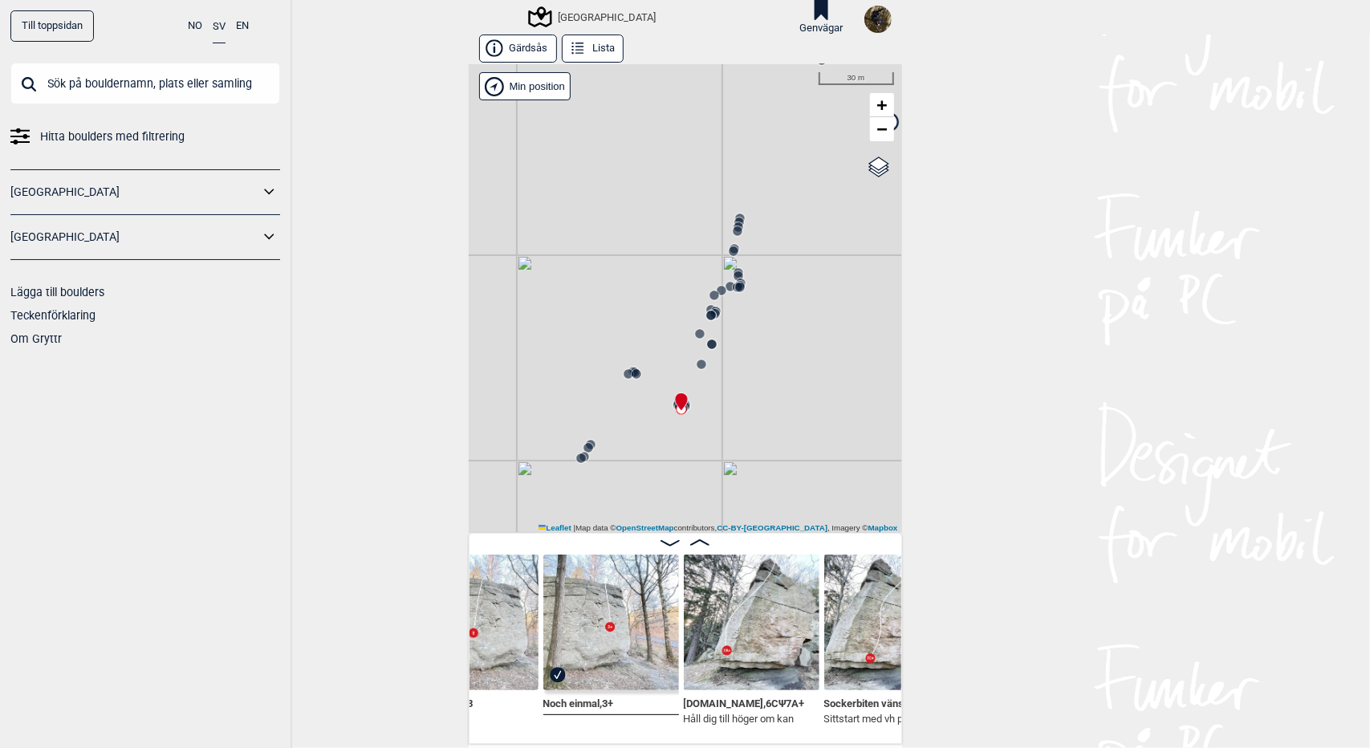
scroll to position [0, 2609]
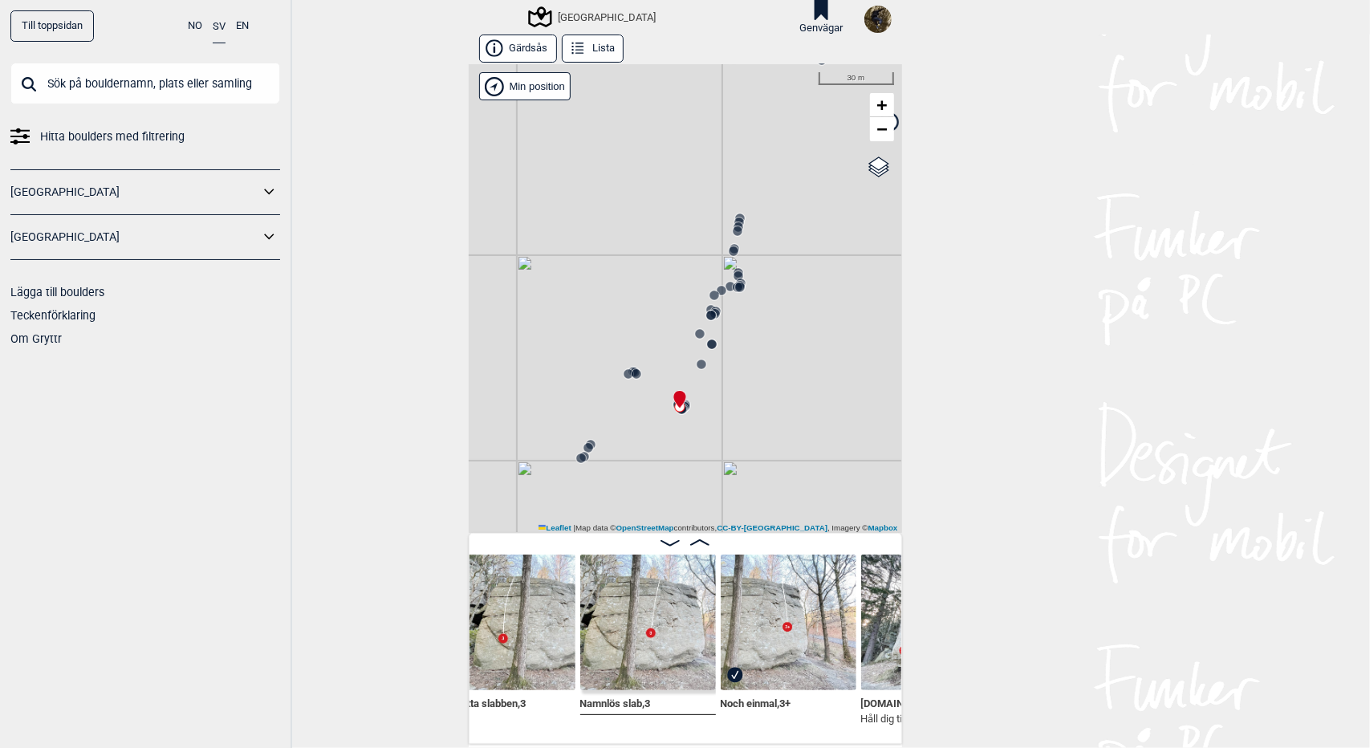
click at [757, 628] on img at bounding box center [789, 623] width 136 height 136
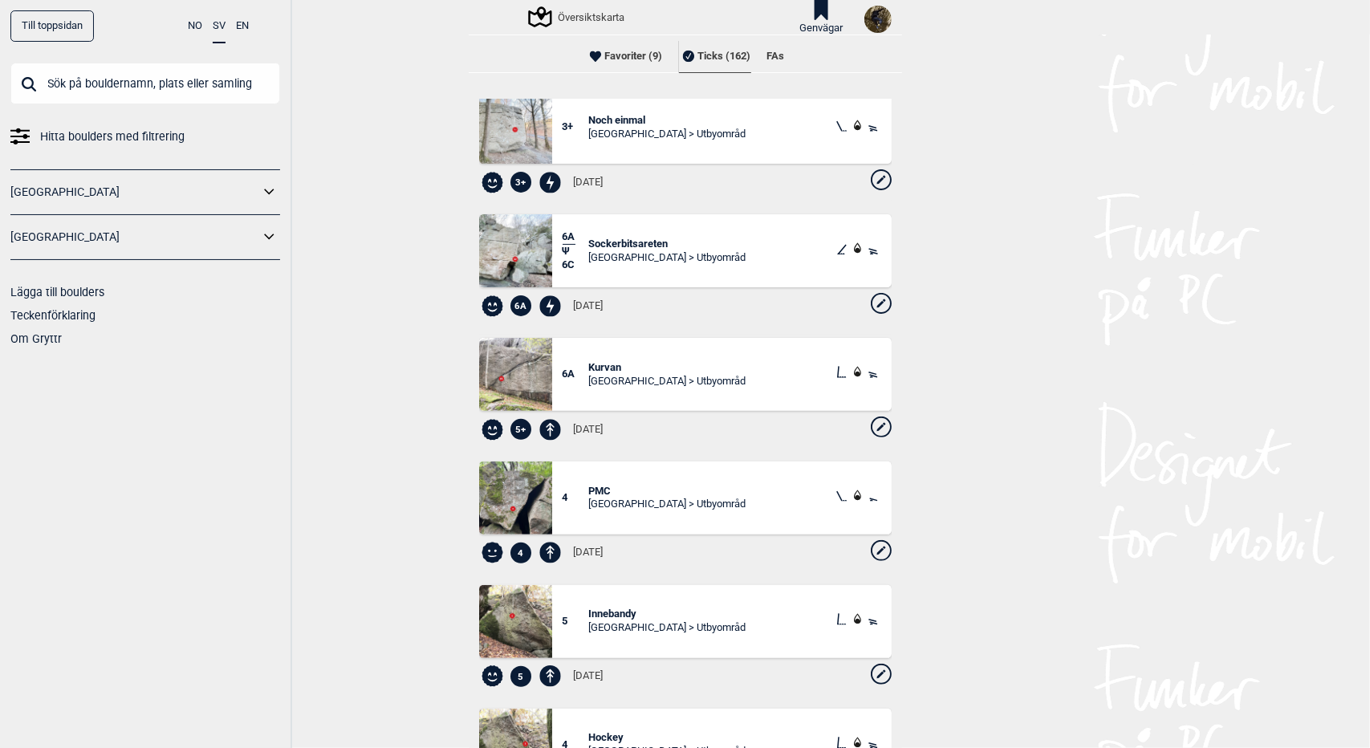
scroll to position [250, 0]
click at [871, 420] on icon at bounding box center [881, 426] width 21 height 21
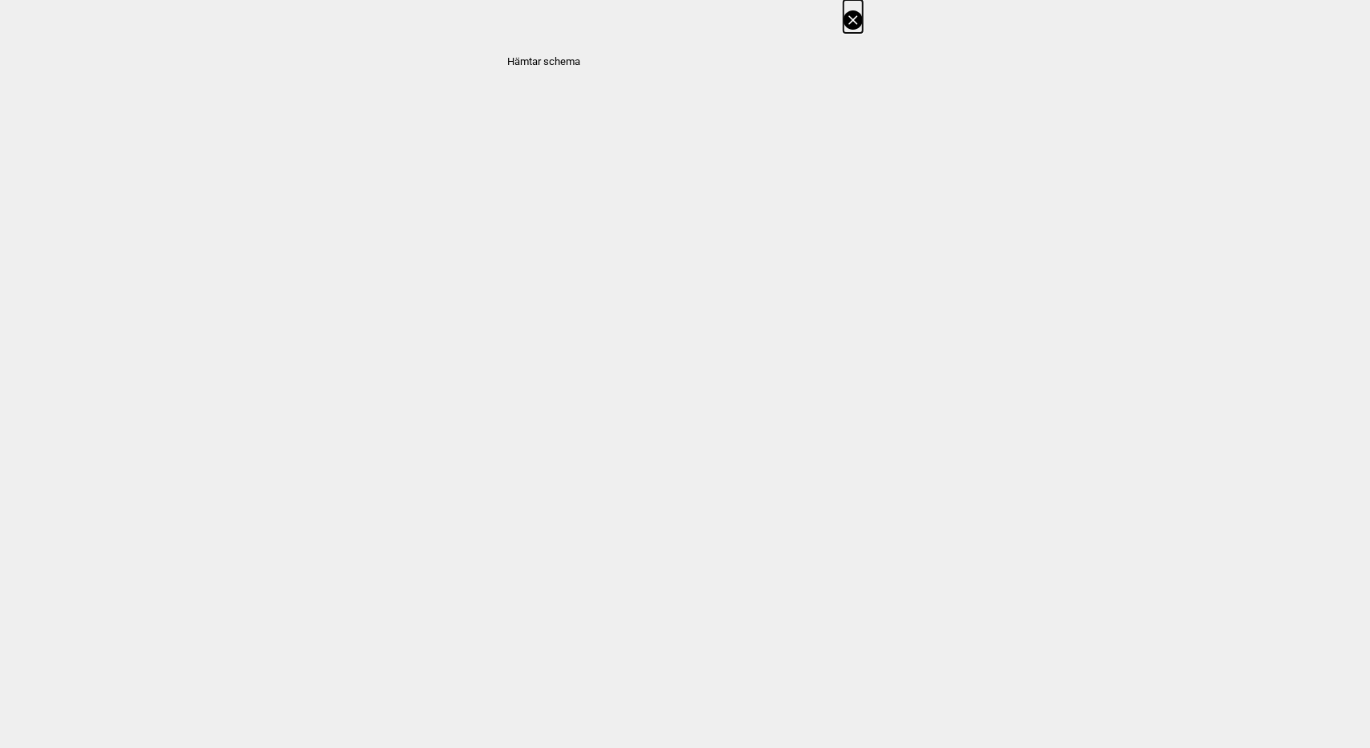
select select "63"
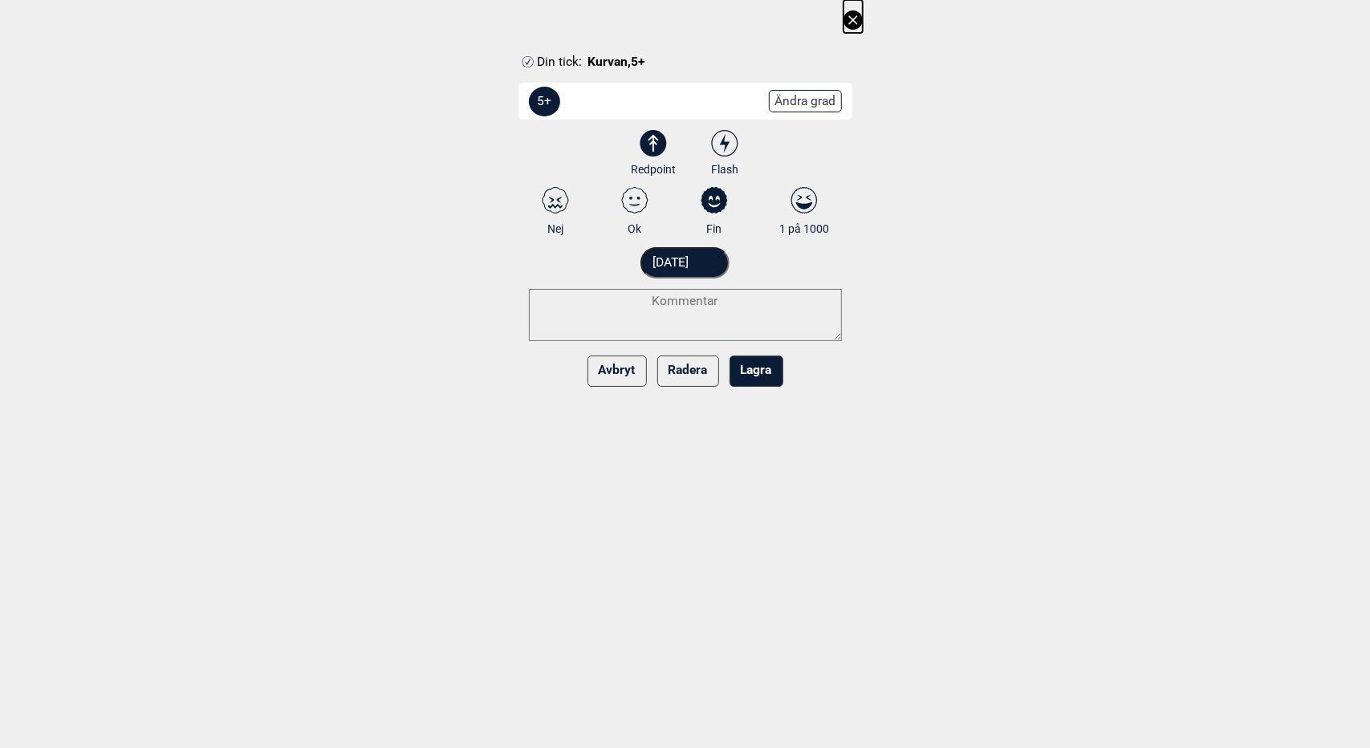
click at [851, 18] on icon at bounding box center [852, 19] width 19 height 19
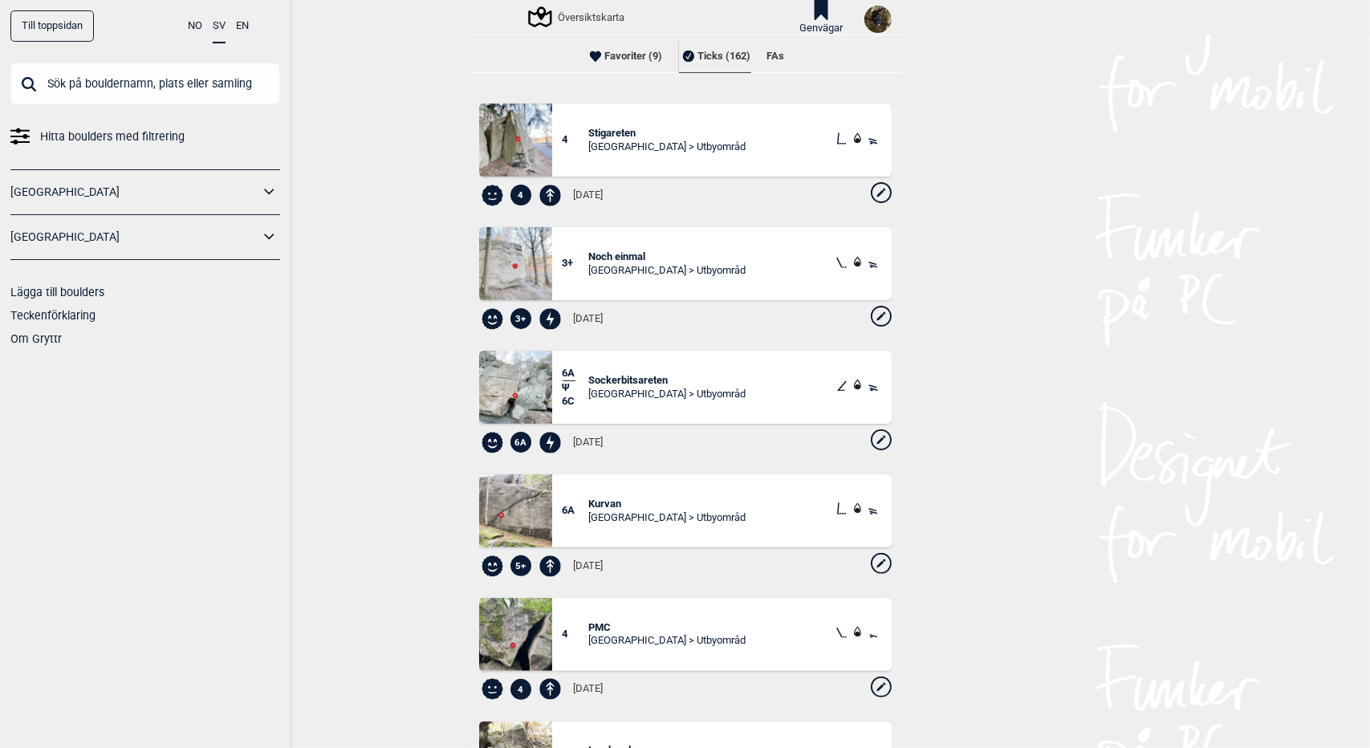
scroll to position [111, 0]
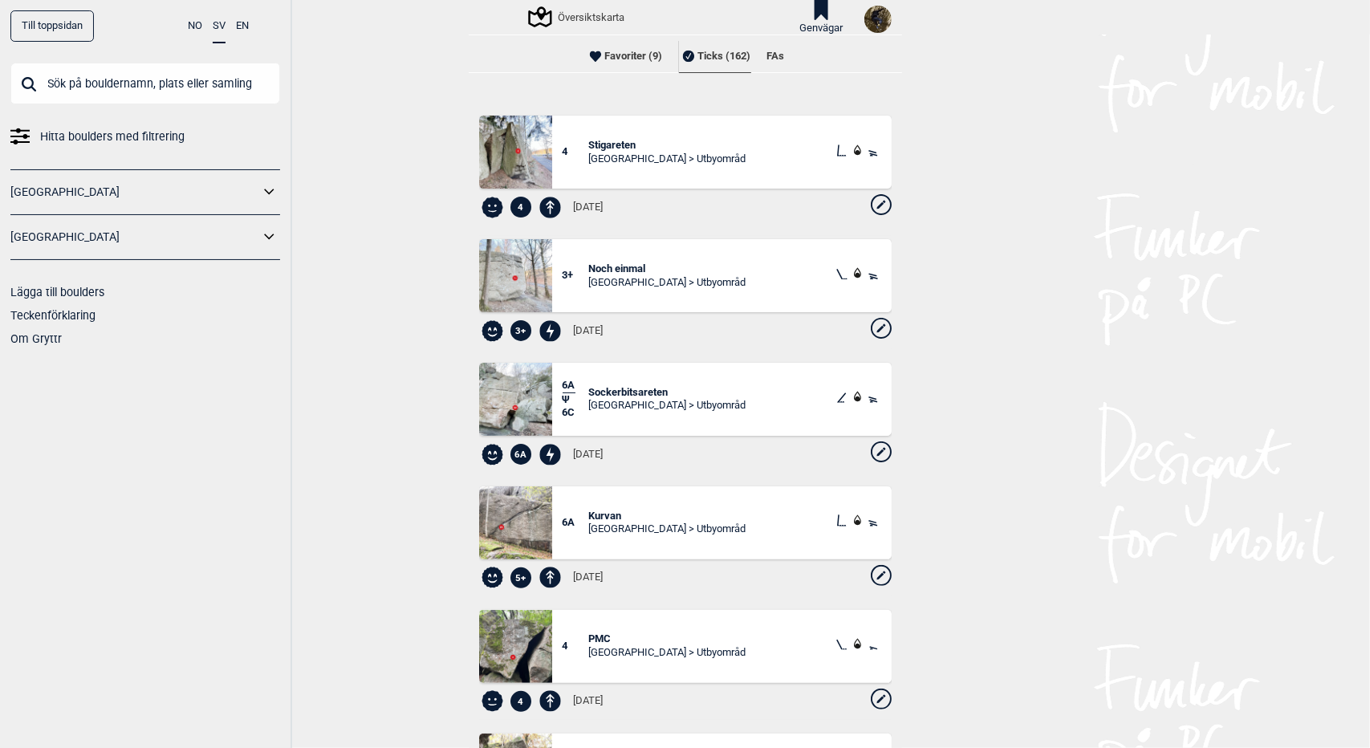
click at [871, 327] on icon at bounding box center [881, 328] width 21 height 21
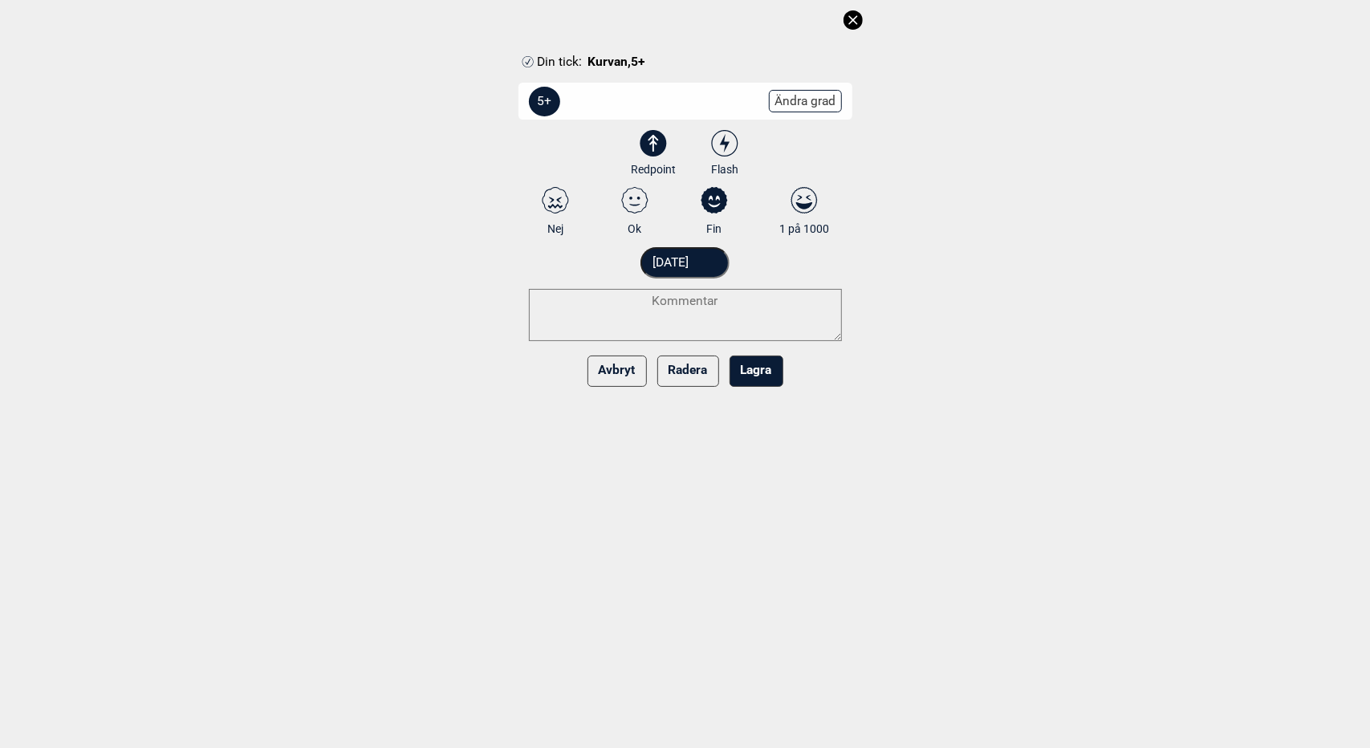
select select "63"
click at [619, 373] on button "Avbryt" at bounding box center [616, 371] width 59 height 31
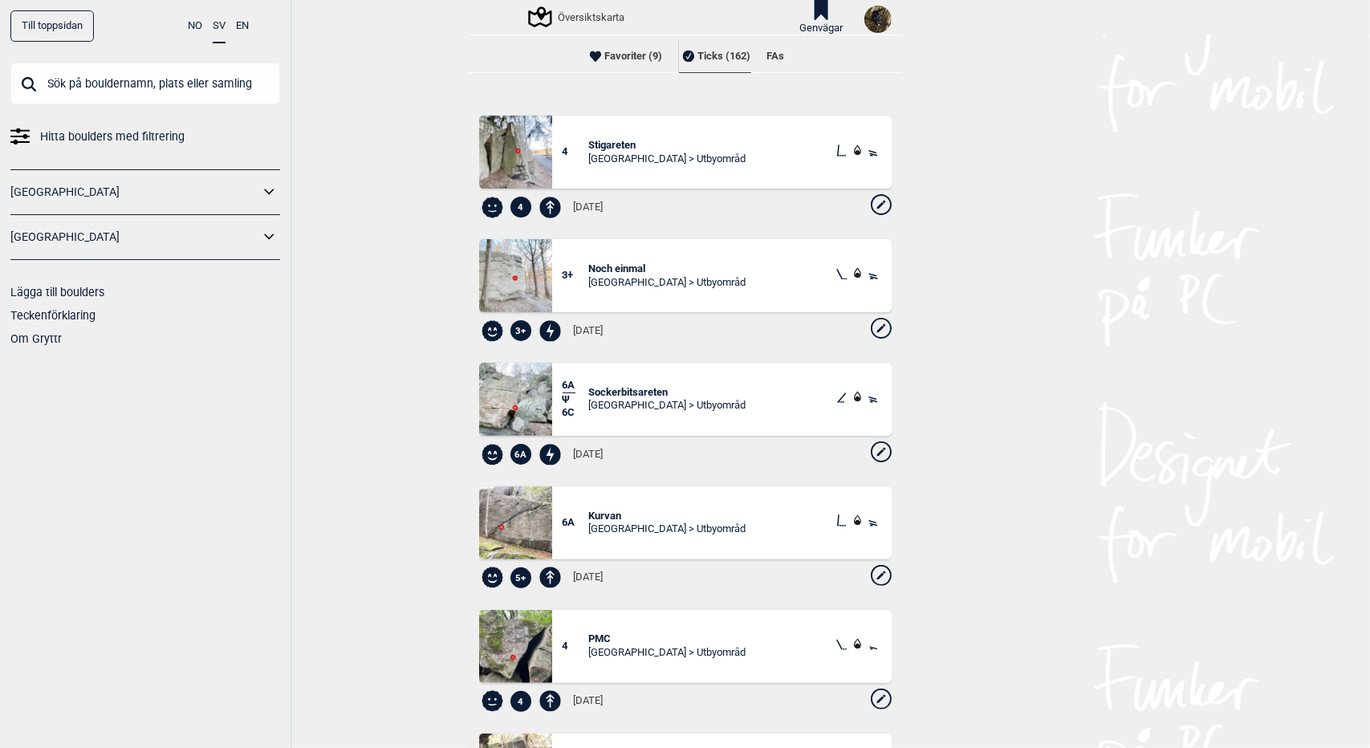
click at [871, 326] on icon at bounding box center [881, 328] width 21 height 21
select select "4245"
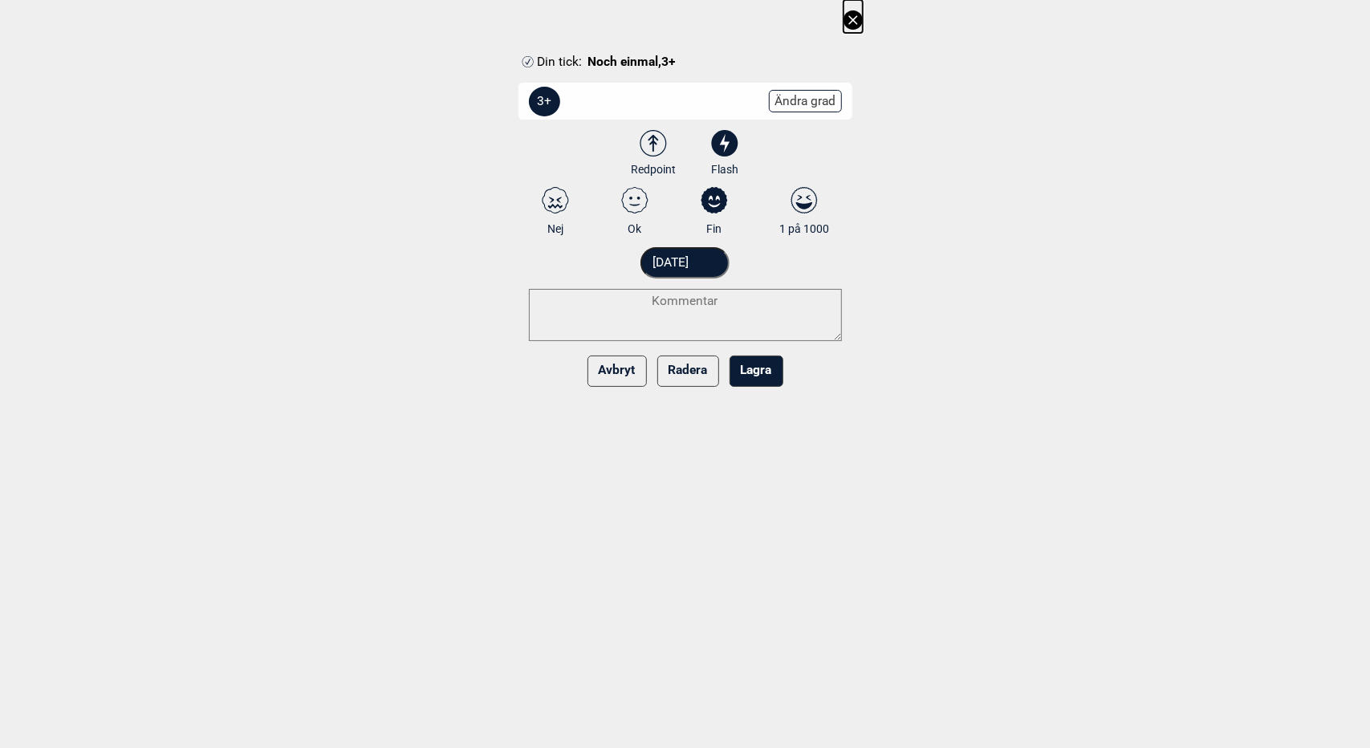
click at [623, 365] on button "Avbryt" at bounding box center [616, 371] width 59 height 31
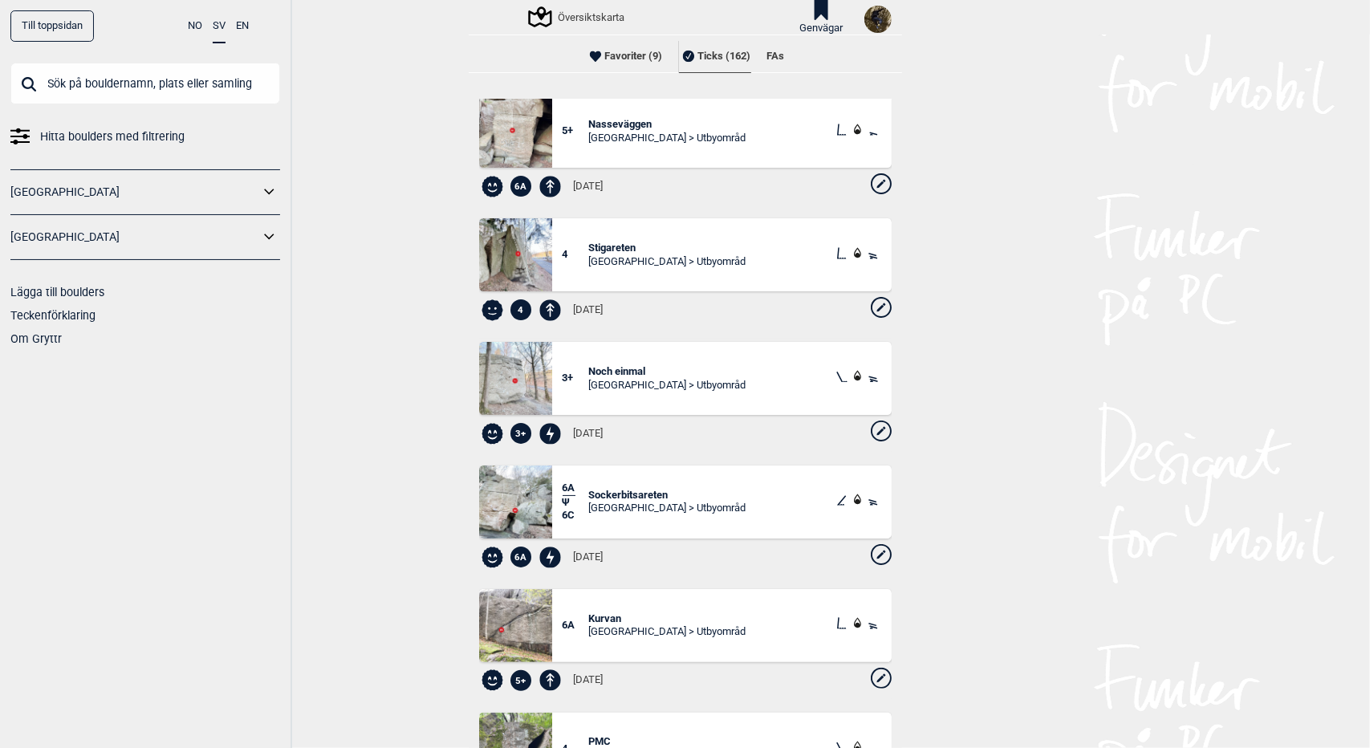
scroll to position [0, 0]
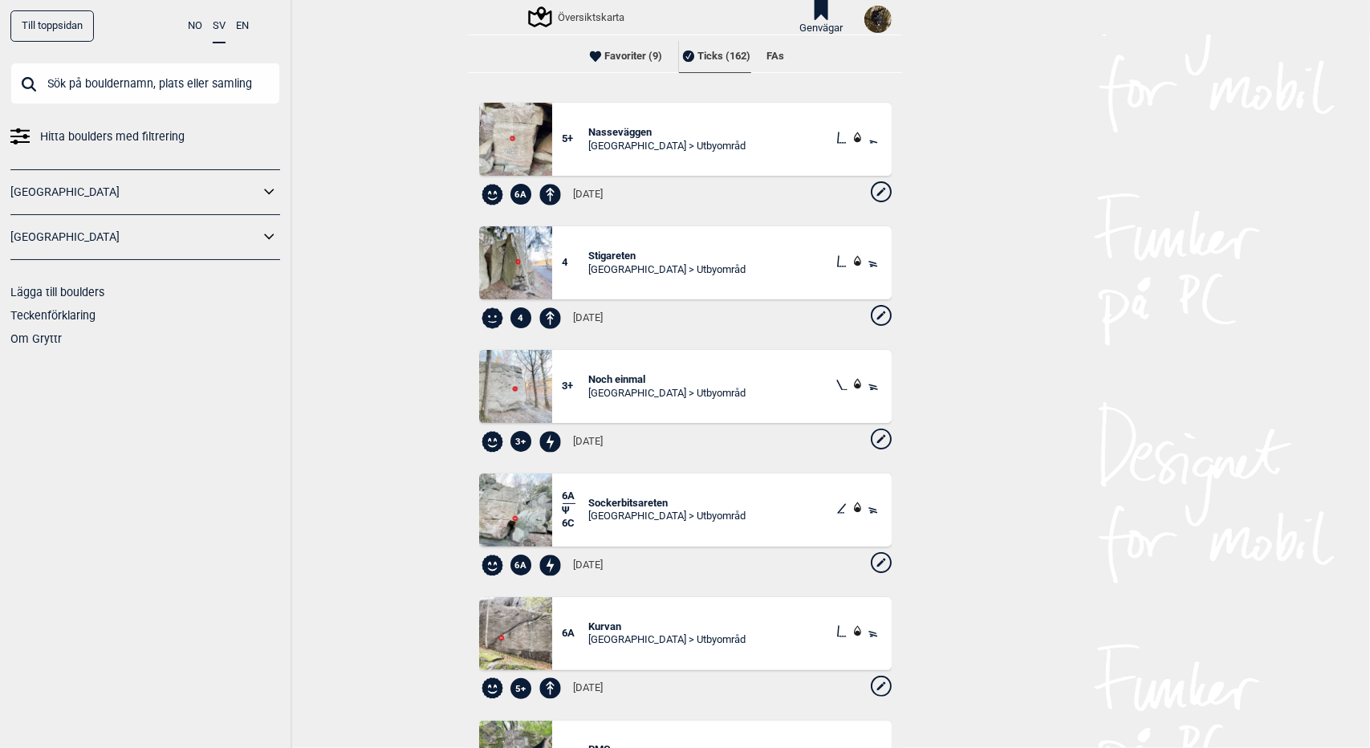
click at [871, 186] on icon at bounding box center [881, 191] width 21 height 21
select select "90"
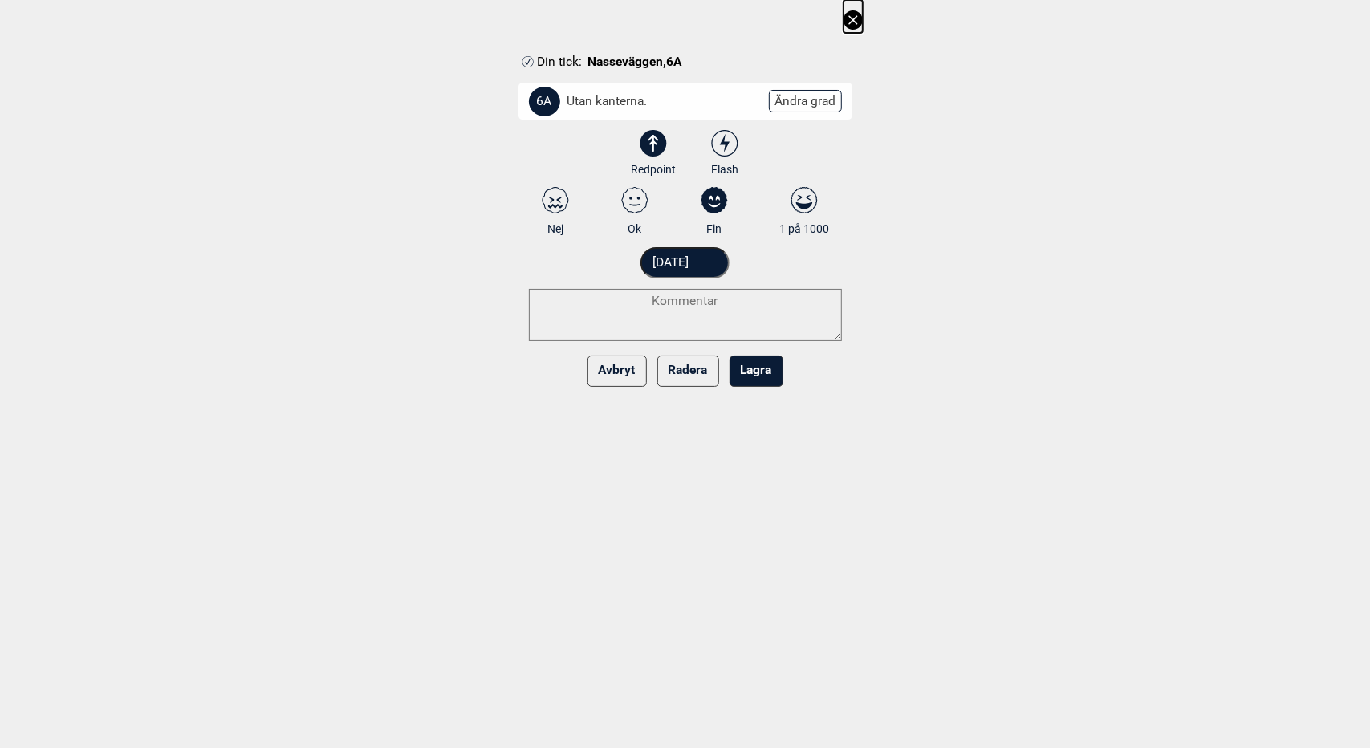
click at [854, 15] on icon at bounding box center [852, 19] width 19 height 19
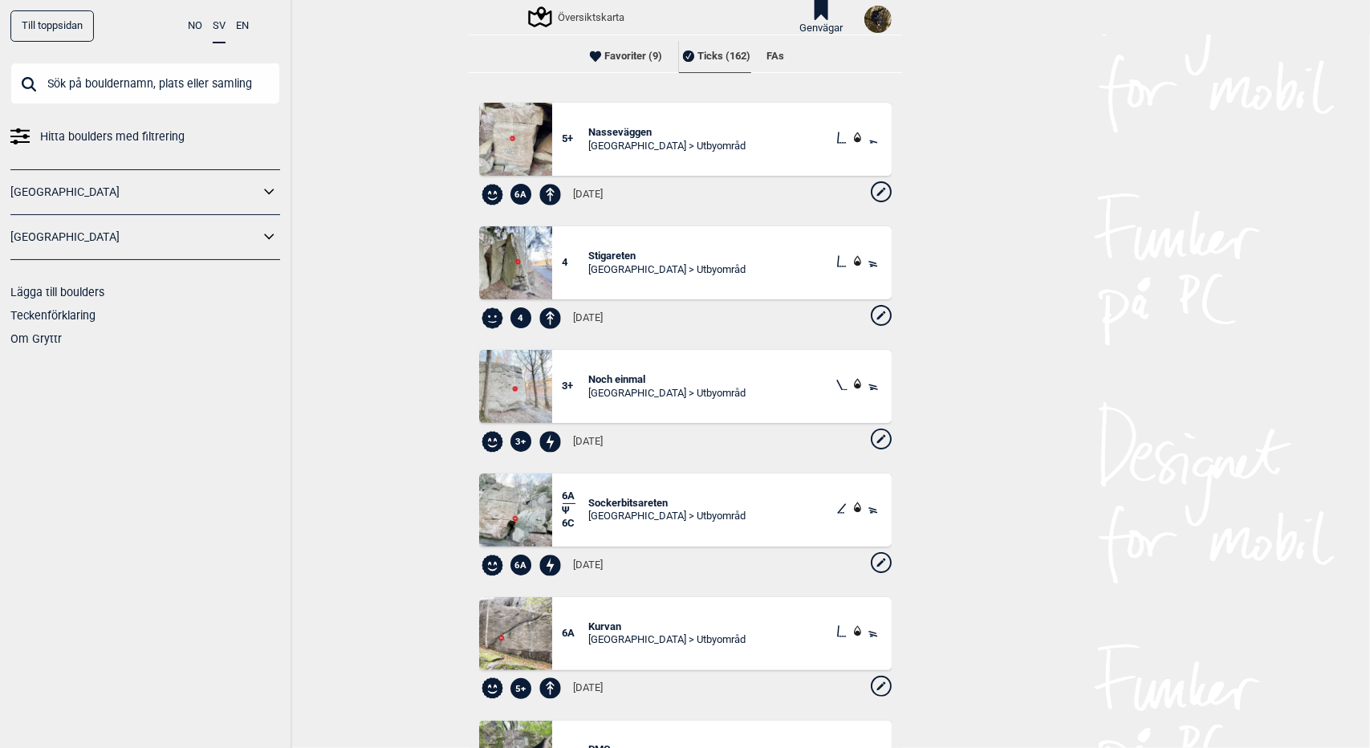
click at [616, 124] on div "5+ Nasseväggen Göteborg > Utbyområd" at bounding box center [685, 139] width 412 height 73
click at [621, 133] on span "Nasseväggen" at bounding box center [666, 133] width 157 height 14
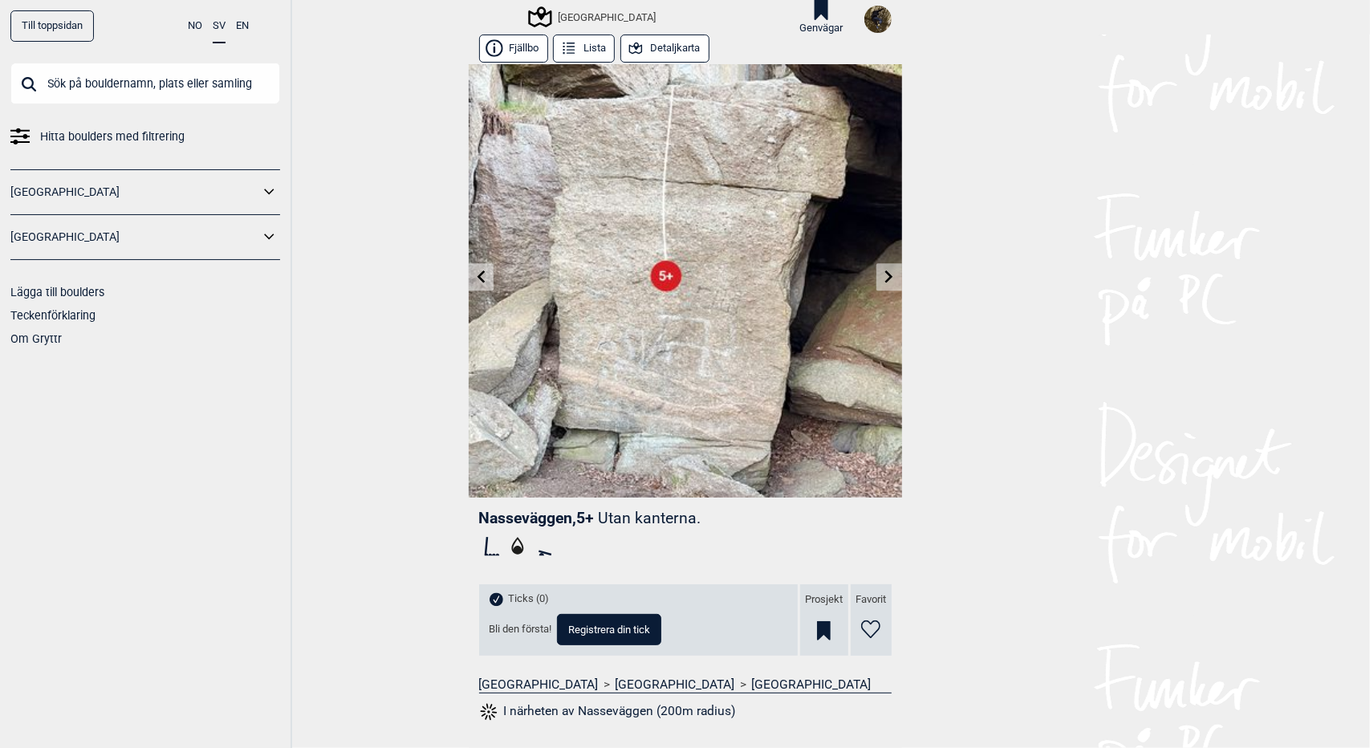
click at [817, 632] on icon at bounding box center [824, 630] width 14 height 19
click at [876, 27] on img at bounding box center [877, 19] width 27 height 27
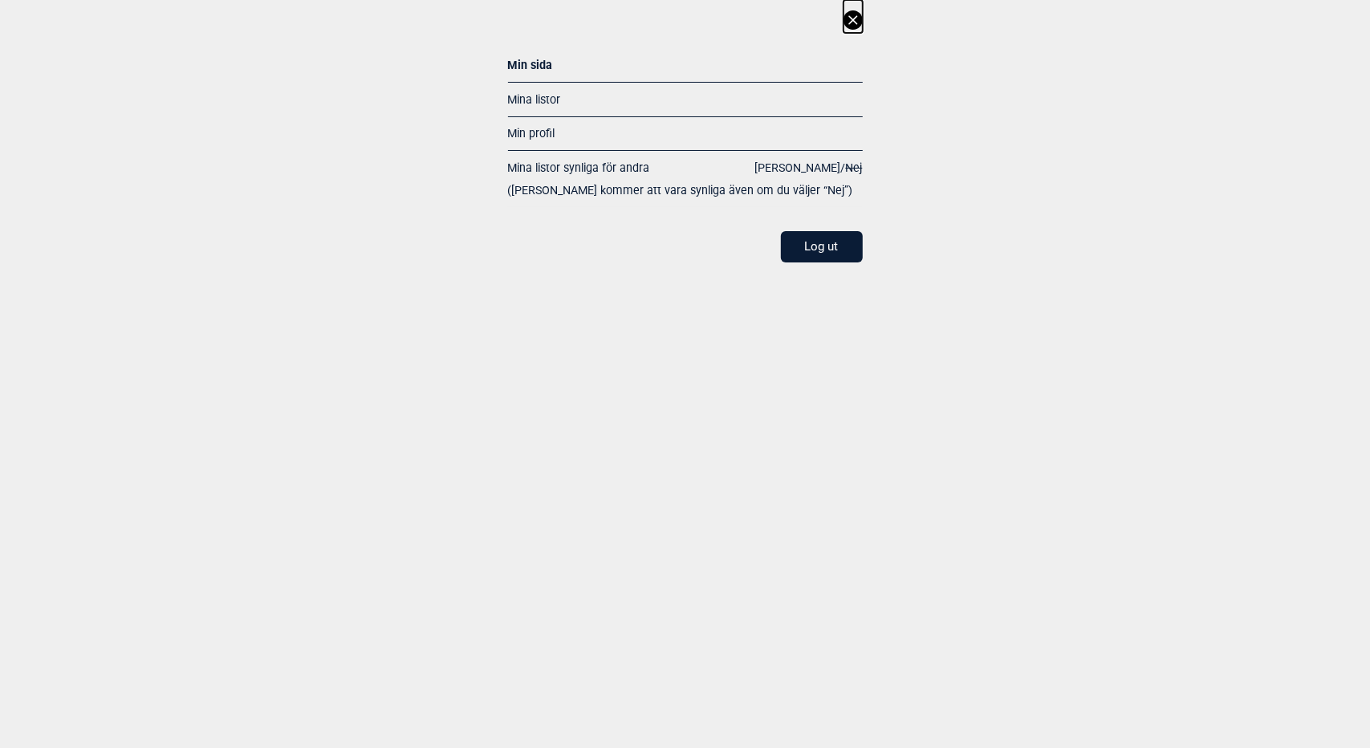
click at [543, 93] on link "Mina listor" at bounding box center [534, 99] width 53 height 13
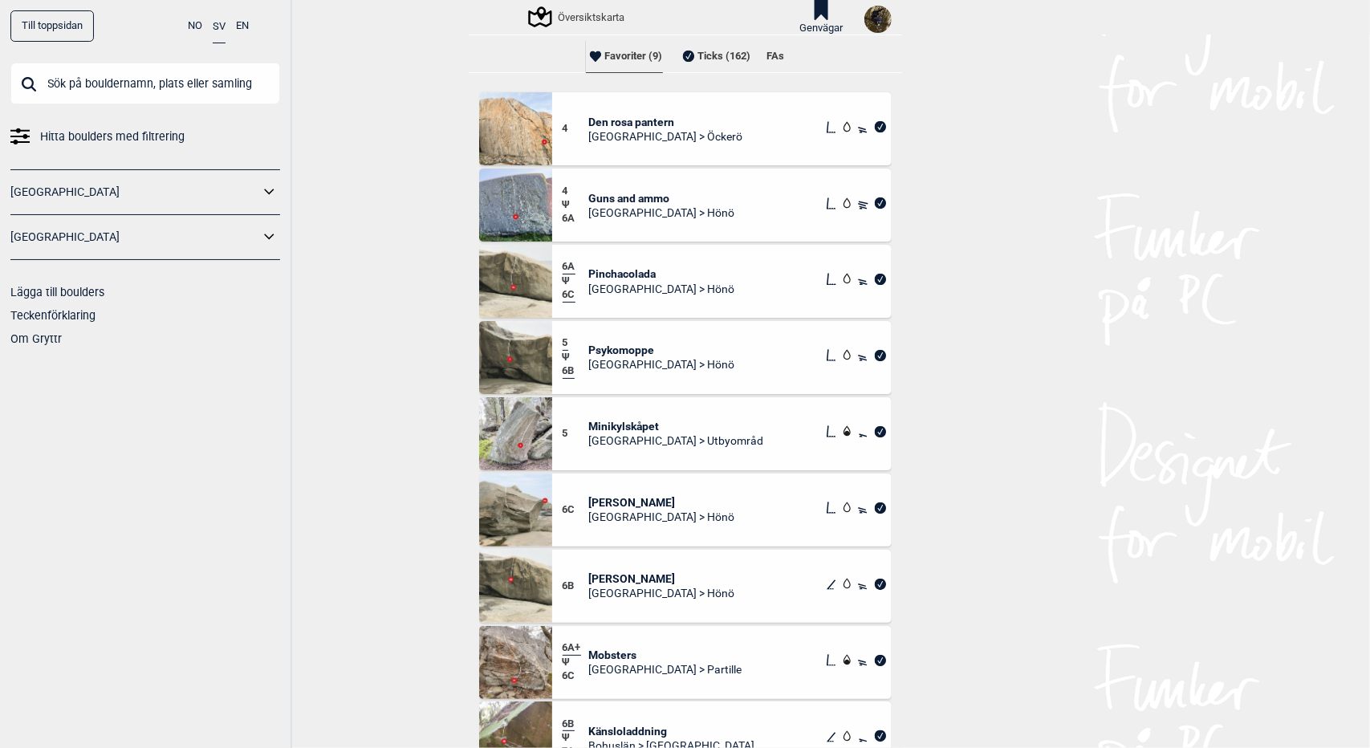
click at [714, 49] on li "Ticks (162)" at bounding box center [715, 56] width 72 height 32
